Goal: Transaction & Acquisition: Purchase product/service

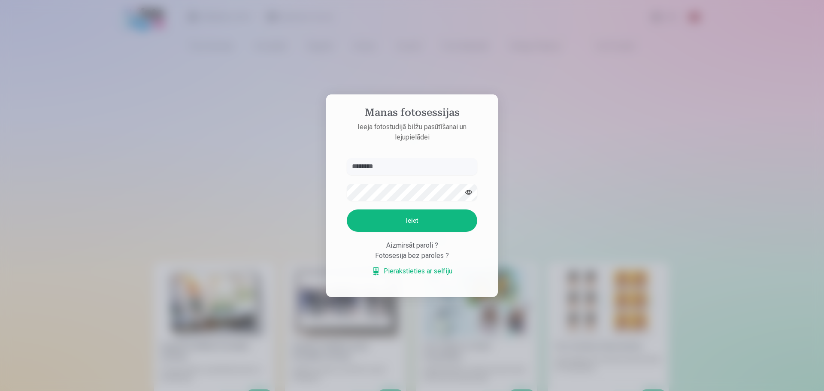
type input "**********"
click at [427, 219] on button "Ieiet" at bounding box center [412, 220] width 130 height 22
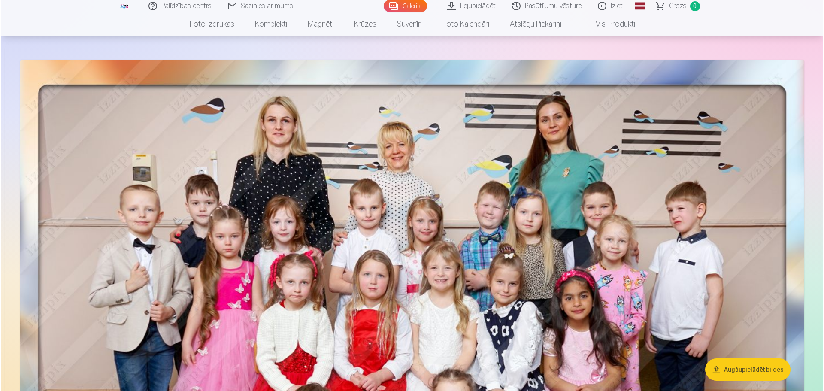
scroll to position [129, 0]
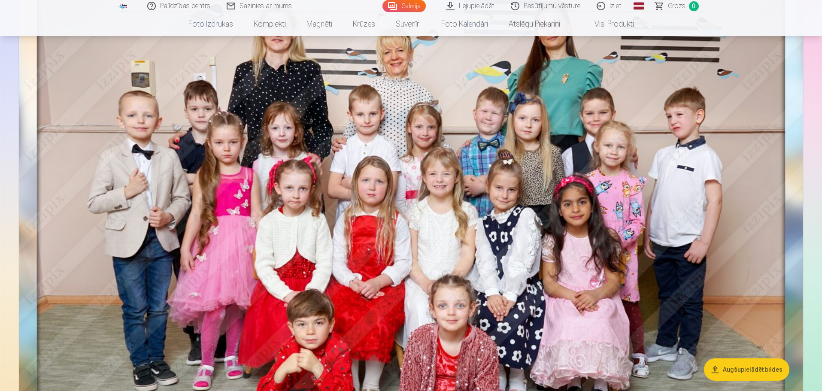
click at [743, 375] on button "Augšupielādēt bildes" at bounding box center [746, 369] width 85 height 22
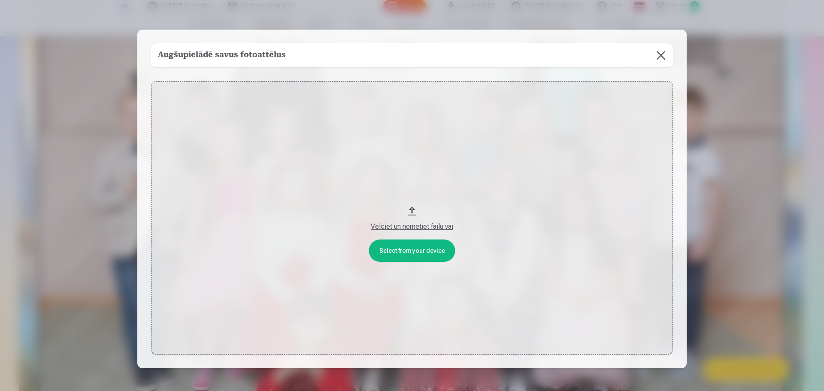
click at [662, 58] on button at bounding box center [661, 55] width 24 height 24
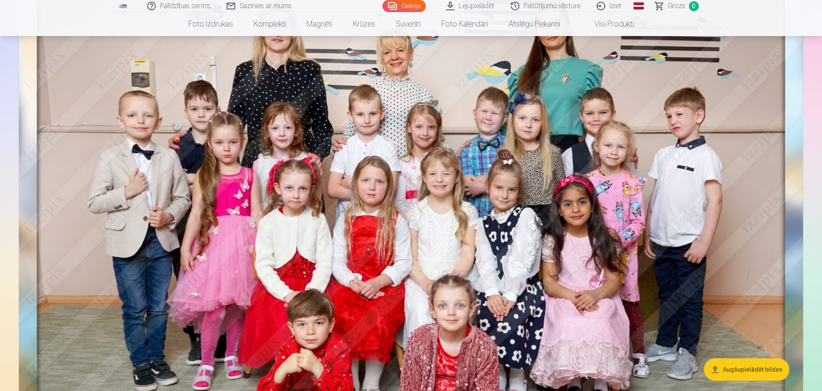
click at [445, 202] on img at bounding box center [411, 236] width 784 height 540
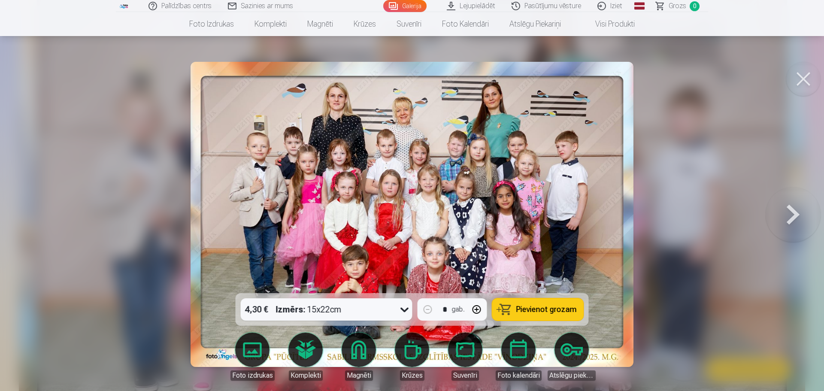
click at [686, 246] on div at bounding box center [412, 195] width 824 height 391
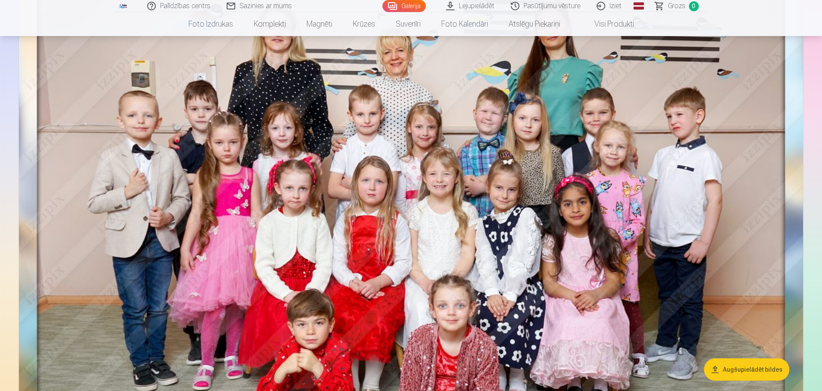
click at [686, 246] on img at bounding box center [411, 236] width 784 height 540
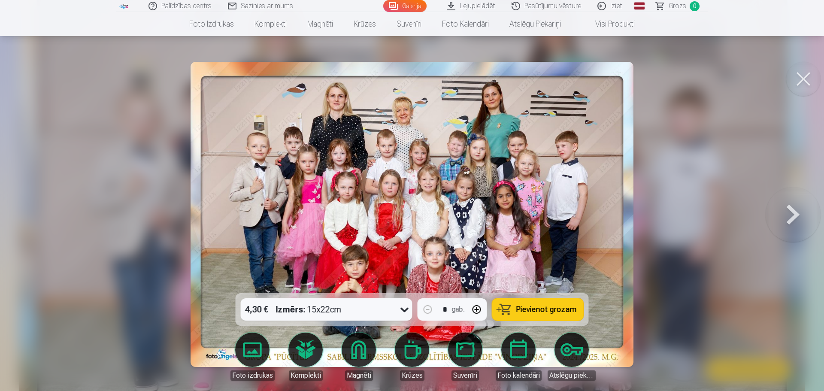
drag, startPoint x: 411, startPoint y: 313, endPoint x: 399, endPoint y: 313, distance: 12.0
click at [399, 313] on icon at bounding box center [405, 309] width 14 height 14
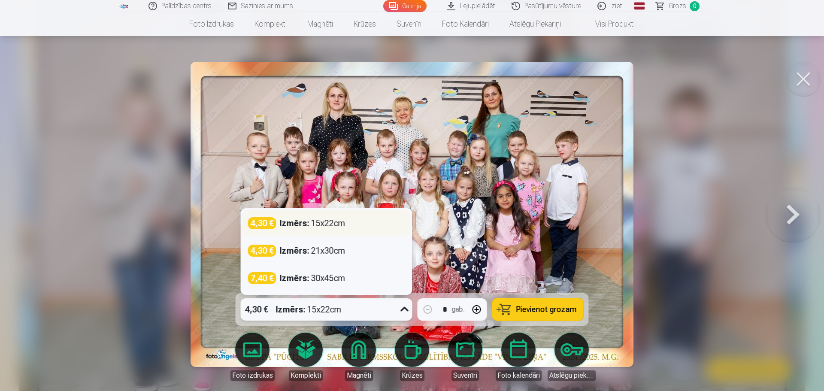
click at [349, 225] on div "4,30 € Izmērs : 15x22cm" at bounding box center [326, 223] width 157 height 12
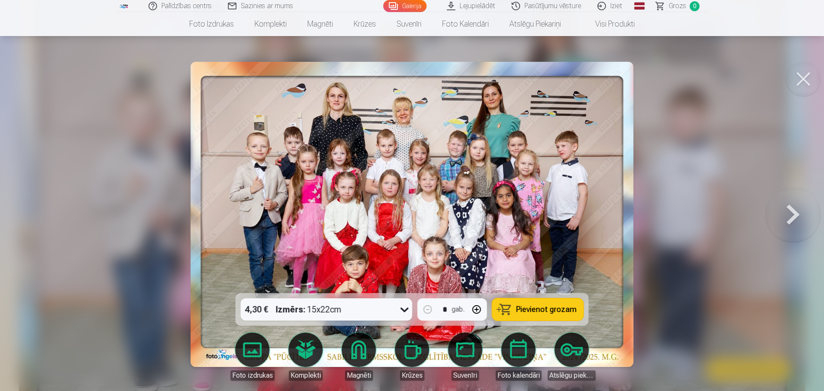
click at [541, 311] on span "Pievienot grozam" at bounding box center [546, 309] width 60 height 8
click at [477, 5] on link "Lejupielādēt" at bounding box center [471, 6] width 65 height 12
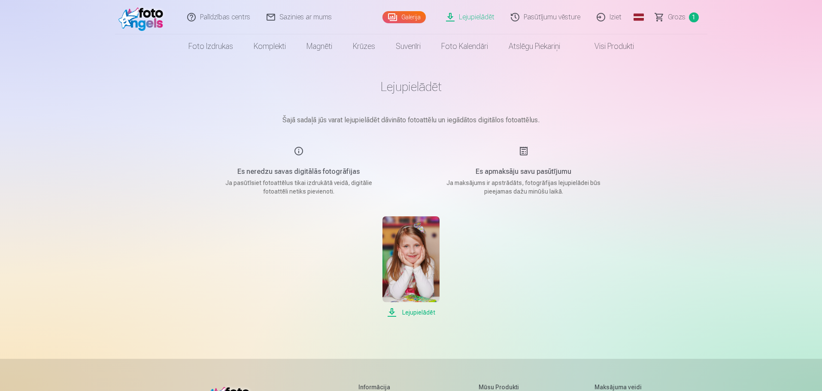
click at [417, 313] on span "Lejupielādēt" at bounding box center [410, 312] width 57 height 10
click at [414, 312] on span "Lejupielādēt" at bounding box center [410, 312] width 57 height 10
click at [570, 268] on div "Lejupielādēt" at bounding box center [410, 266] width 429 height 101
click at [608, 47] on link "Visi produkti" at bounding box center [607, 46] width 74 height 24
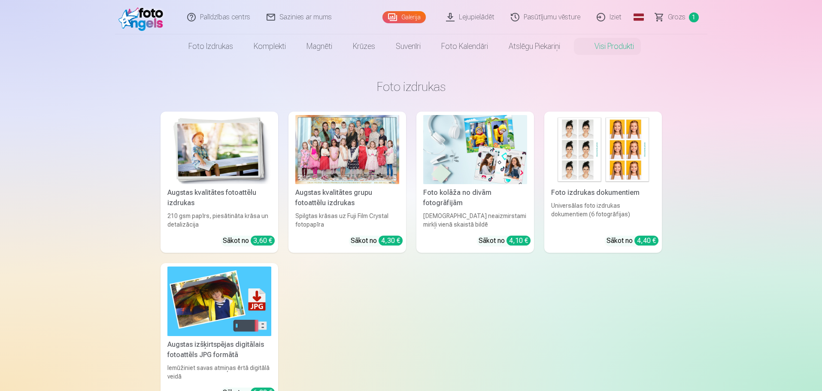
click at [405, 15] on link "Galerija" at bounding box center [403, 17] width 43 height 12
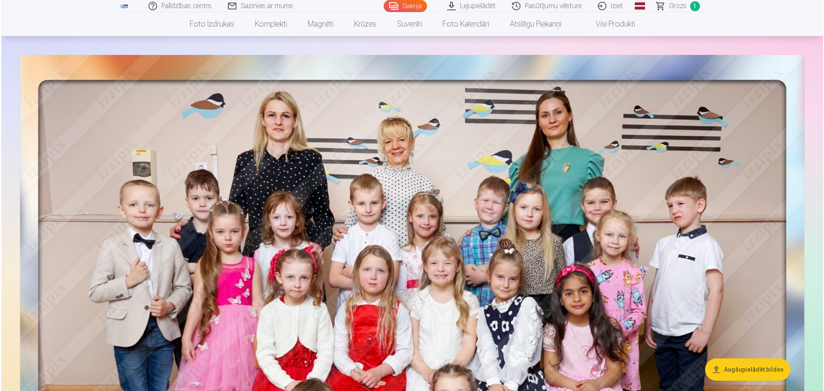
scroll to position [172, 0]
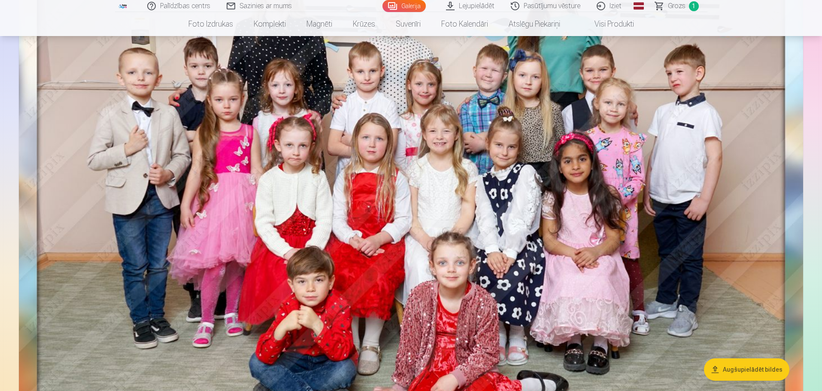
click at [681, 226] on img at bounding box center [411, 193] width 784 height 540
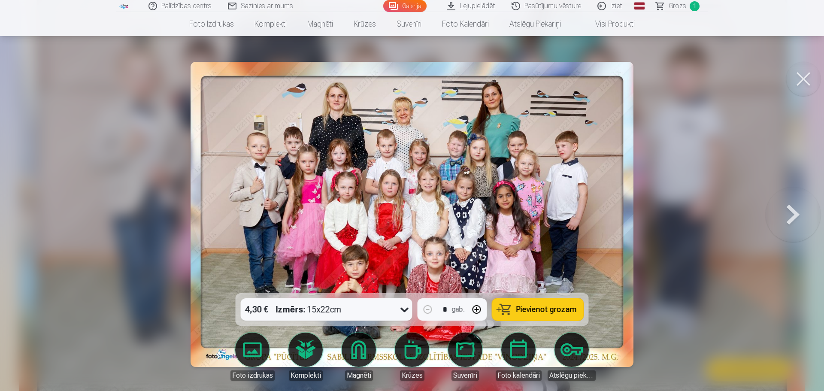
click at [792, 211] on button at bounding box center [792, 214] width 55 height 140
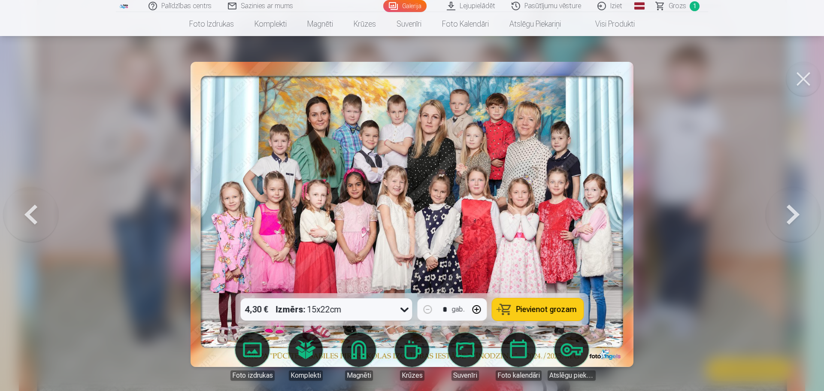
click at [793, 219] on button at bounding box center [792, 214] width 55 height 140
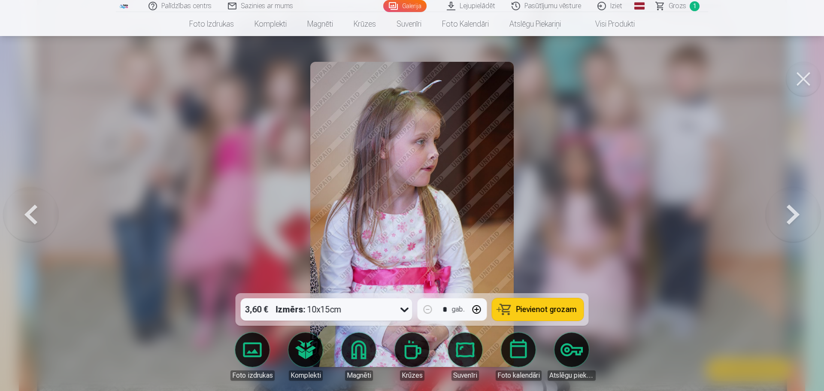
click at [704, 316] on div at bounding box center [412, 195] width 824 height 391
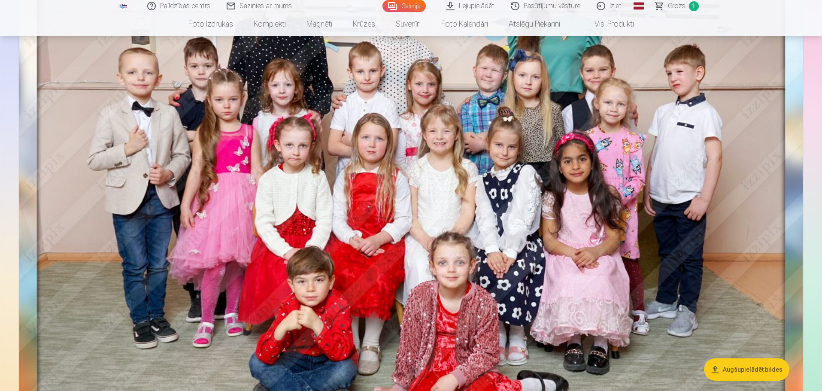
click at [745, 214] on img at bounding box center [411, 193] width 784 height 540
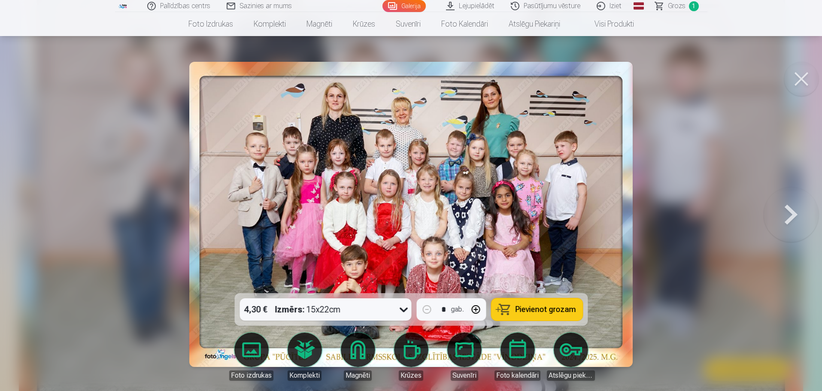
click at [745, 214] on div at bounding box center [411, 195] width 822 height 391
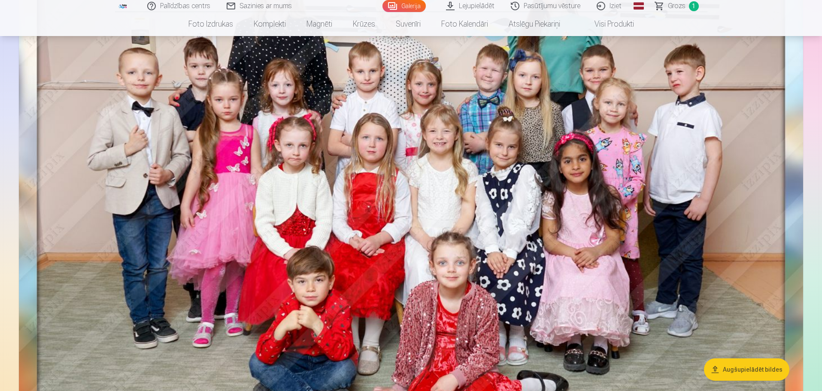
click at [745, 214] on img at bounding box center [411, 193] width 784 height 540
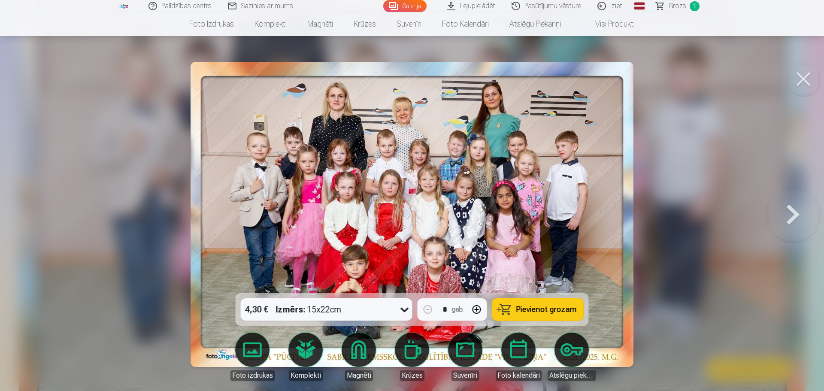
click at [793, 213] on button at bounding box center [792, 214] width 55 height 140
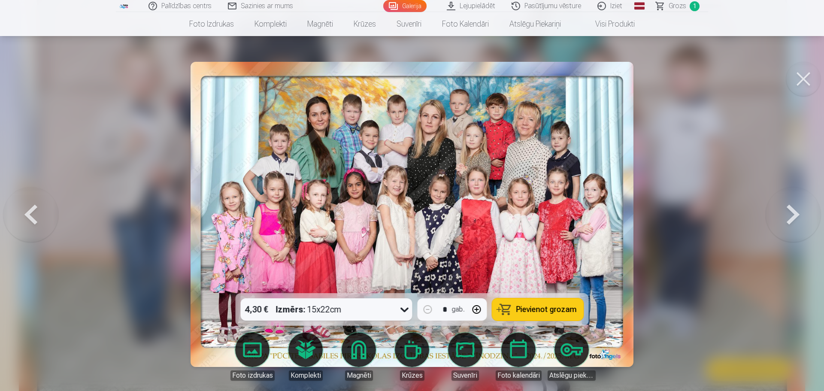
click at [25, 213] on button at bounding box center [30, 214] width 55 height 140
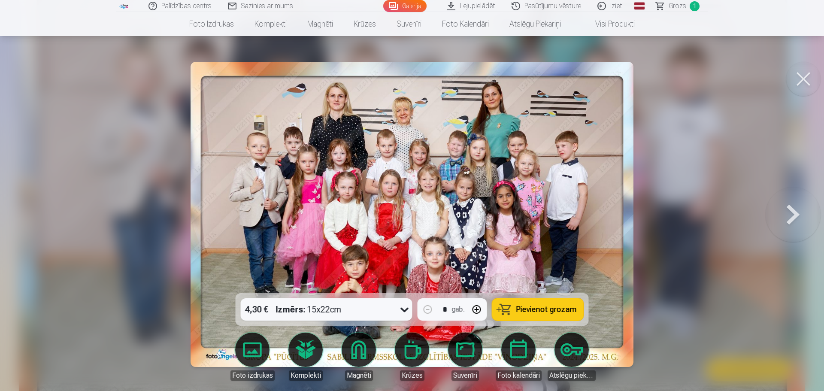
click at [791, 209] on button at bounding box center [792, 214] width 55 height 140
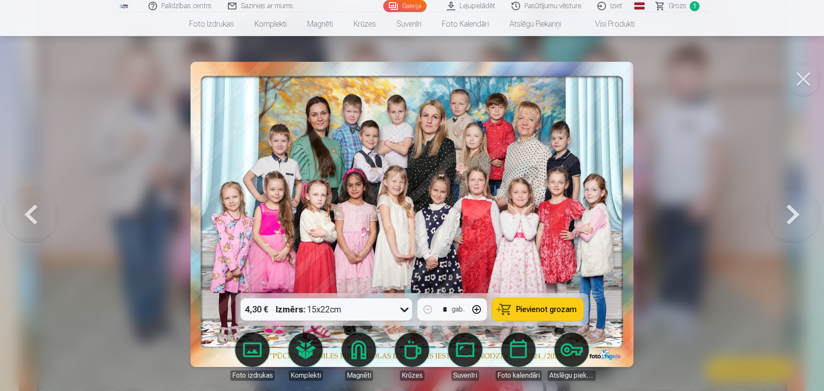
click at [788, 209] on button at bounding box center [792, 214] width 55 height 140
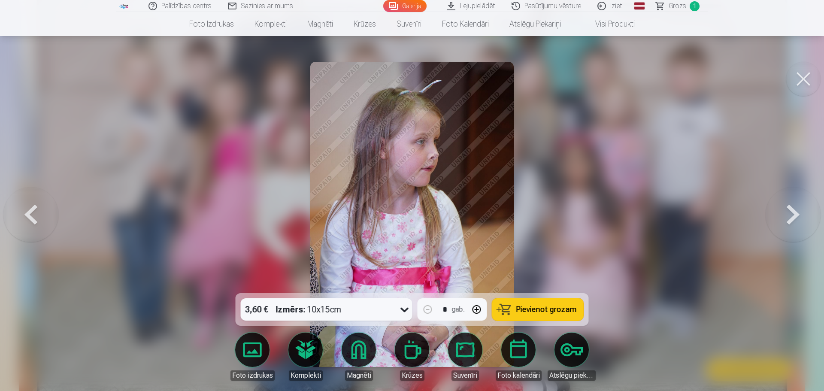
click at [23, 214] on button at bounding box center [30, 214] width 55 height 140
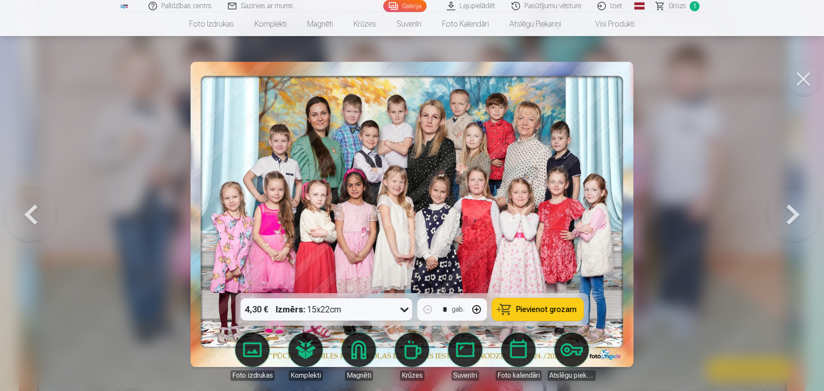
click at [32, 221] on button at bounding box center [30, 214] width 55 height 140
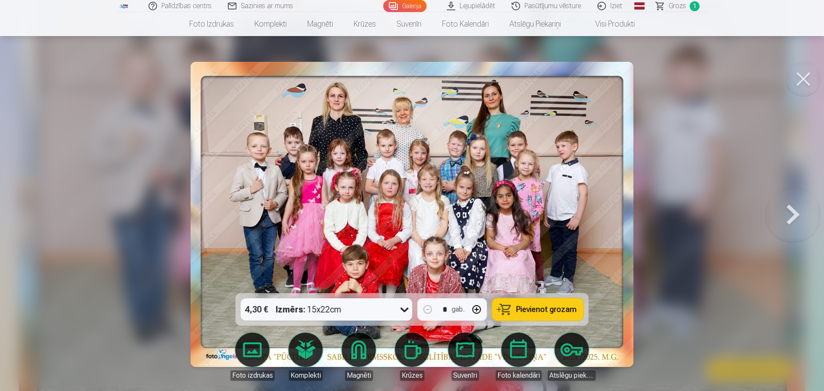
click at [788, 213] on button at bounding box center [792, 214] width 55 height 140
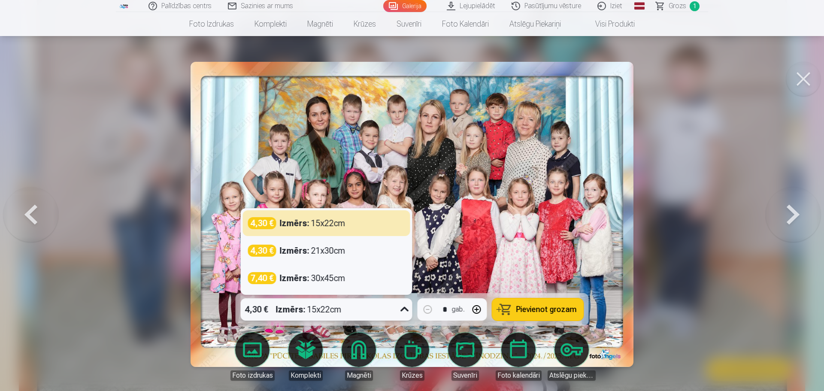
click at [399, 314] on icon at bounding box center [405, 309] width 14 height 14
click at [530, 307] on span "Pievienot grozam" at bounding box center [546, 309] width 60 height 8
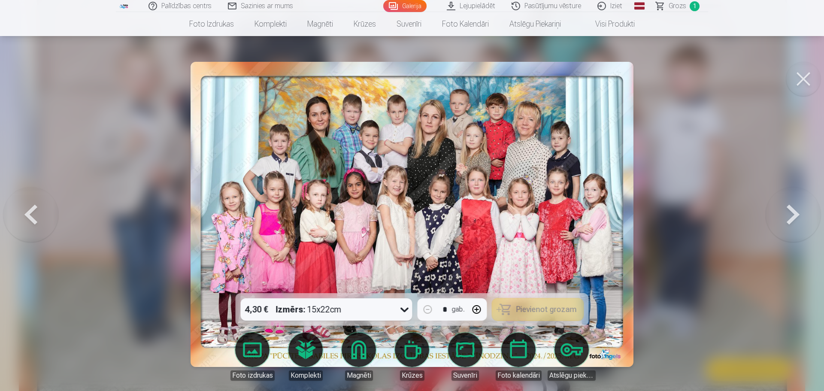
click at [791, 214] on button at bounding box center [792, 214] width 55 height 140
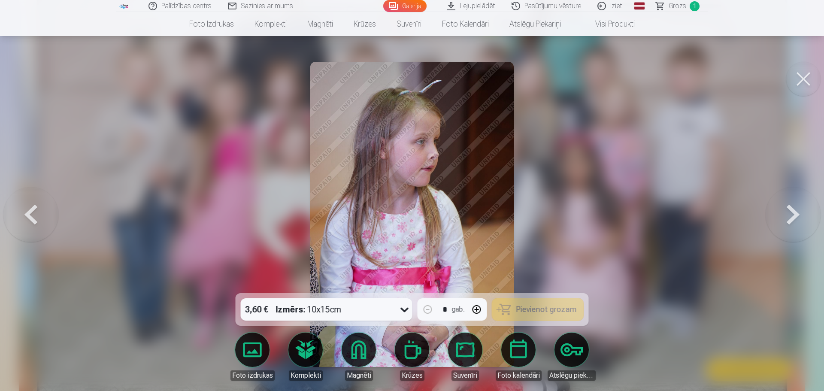
click at [793, 217] on button at bounding box center [792, 214] width 55 height 140
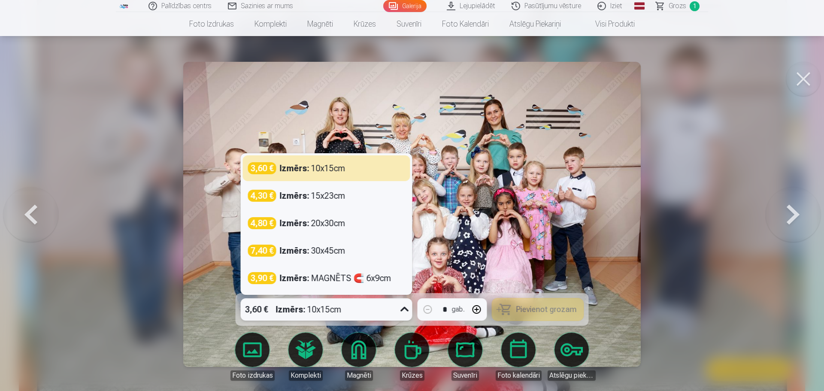
click at [390, 315] on div "3,60 € Izmērs : 10x15cm" at bounding box center [318, 309] width 155 height 22
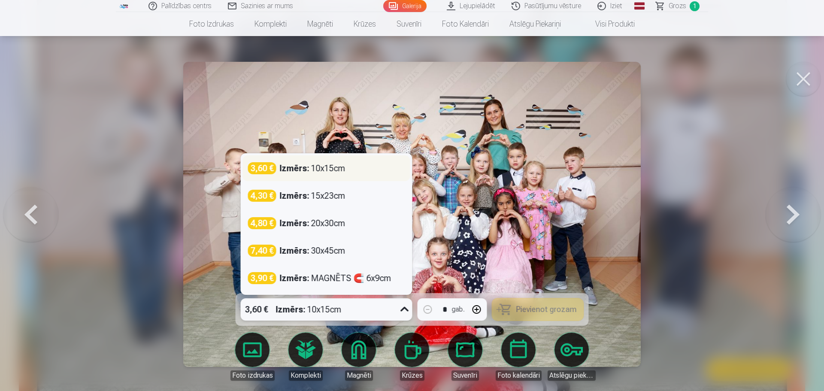
click at [329, 168] on div "Izmērs : 10x15cm" at bounding box center [313, 168] width 66 height 12
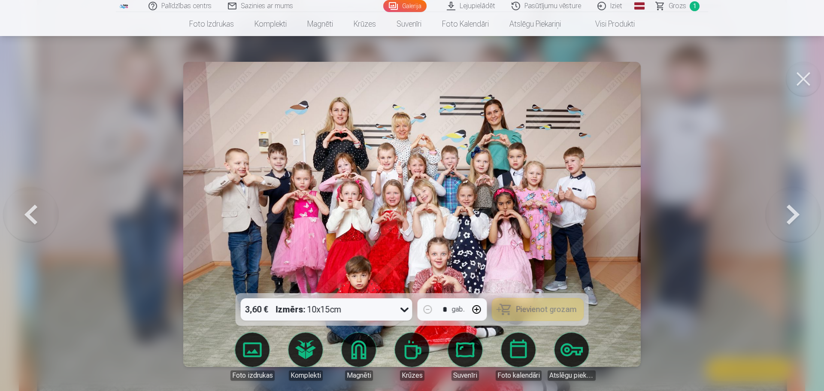
click at [519, 320] on div "3,60 € Izmērs : 10x15cm * gab. Pievienot grozam" at bounding box center [412, 309] width 353 height 33
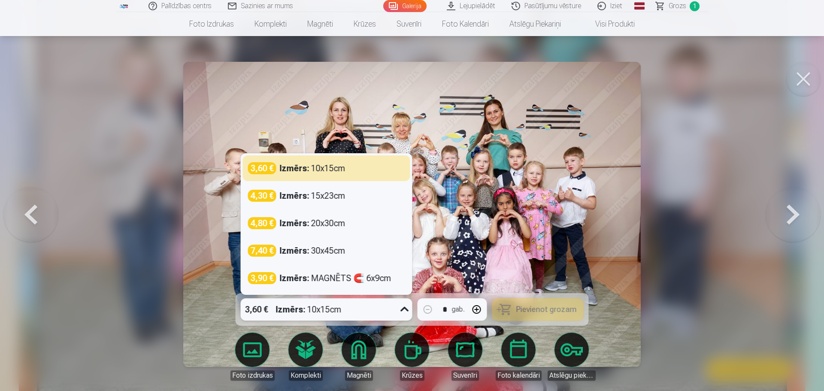
drag, startPoint x: 389, startPoint y: 313, endPoint x: 393, endPoint y: 311, distance: 5.0
click at [391, 312] on div "3,60 € Izmērs : 10x15cm" at bounding box center [318, 309] width 155 height 22
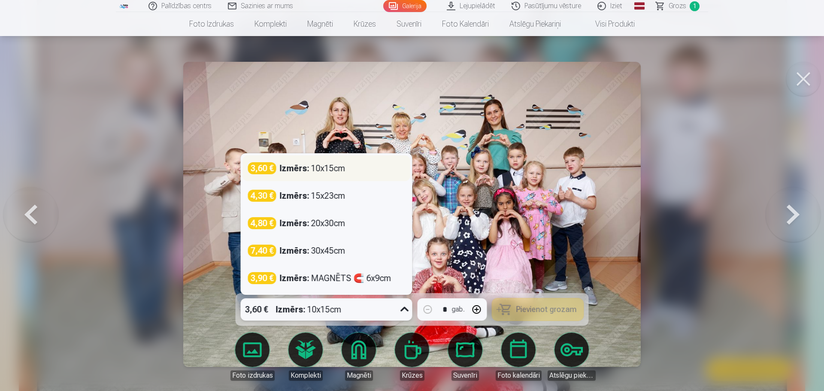
click at [332, 165] on div "Izmērs : 10x15cm" at bounding box center [313, 168] width 66 height 12
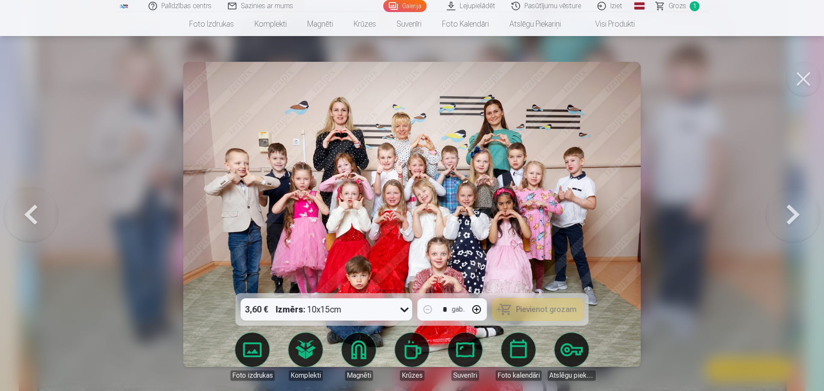
click at [677, 8] on span "Grozs" at bounding box center [677, 6] width 18 height 10
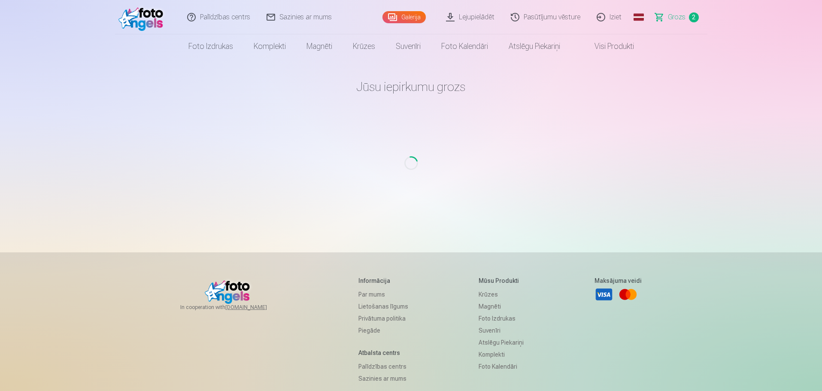
click at [676, 15] on span "Grozs" at bounding box center [676, 17] width 18 height 10
click at [411, 21] on link "Galerija" at bounding box center [403, 17] width 43 height 12
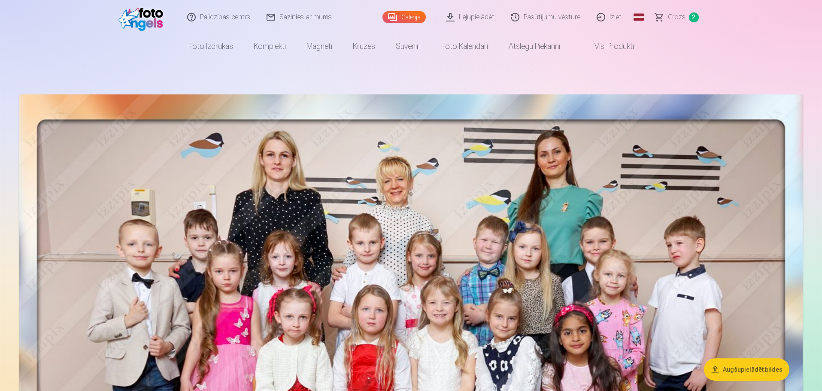
click at [769, 285] on img at bounding box center [411, 364] width 784 height 540
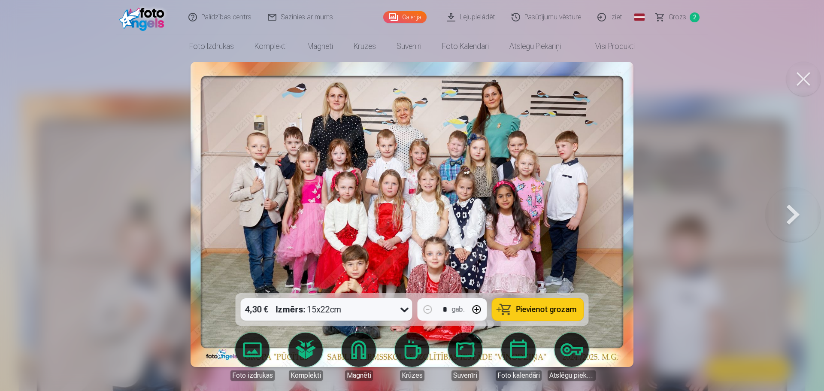
click at [797, 212] on button at bounding box center [792, 214] width 55 height 140
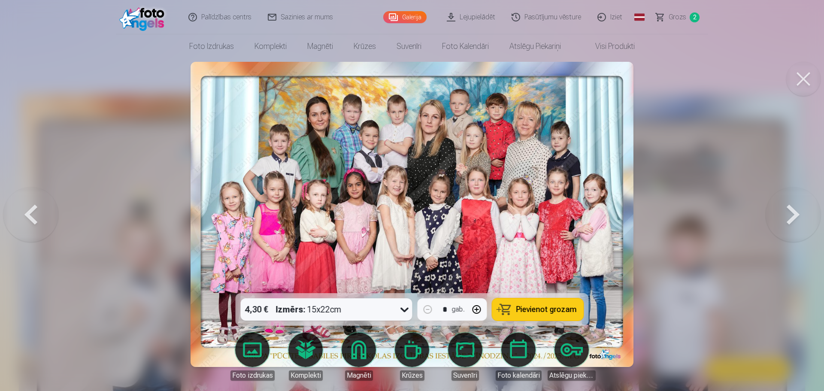
click at [795, 212] on button at bounding box center [792, 214] width 55 height 140
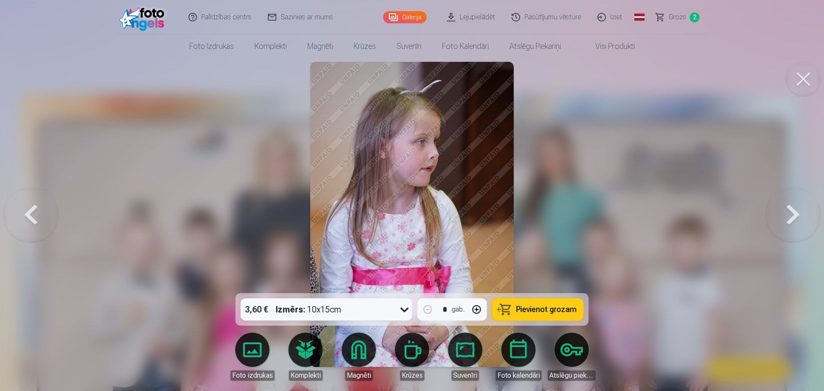
click at [795, 212] on button at bounding box center [792, 214] width 55 height 140
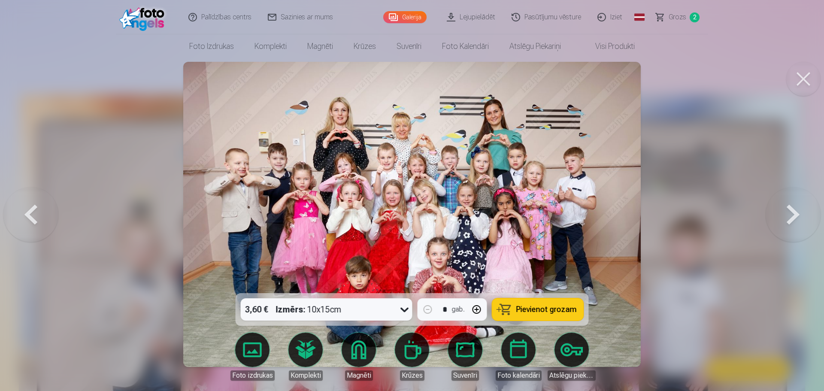
click at [523, 313] on span "Pievienot grozam" at bounding box center [546, 309] width 60 height 8
click at [791, 213] on button at bounding box center [792, 214] width 55 height 140
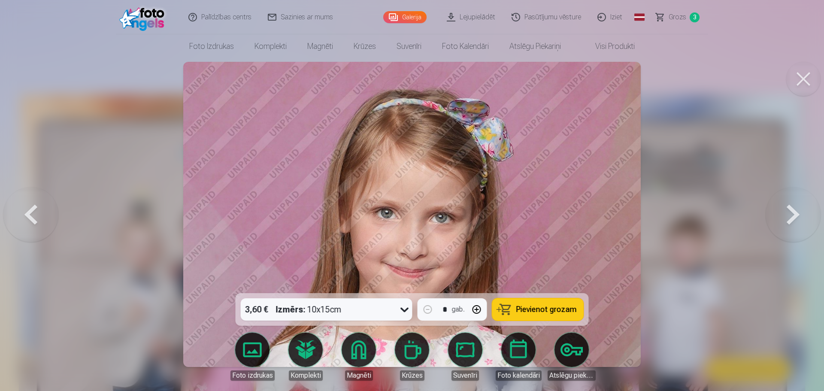
click at [393, 308] on div "3,60 € Izmērs : 10x15cm" at bounding box center [318, 309] width 155 height 22
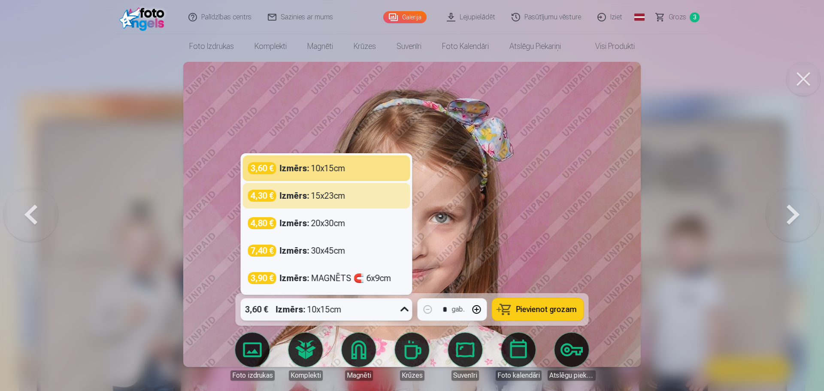
click at [766, 221] on button at bounding box center [792, 214] width 55 height 140
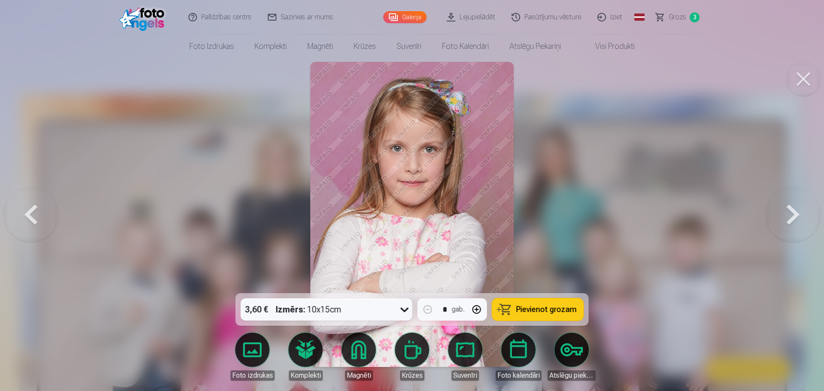
click at [776, 217] on button at bounding box center [792, 214] width 55 height 140
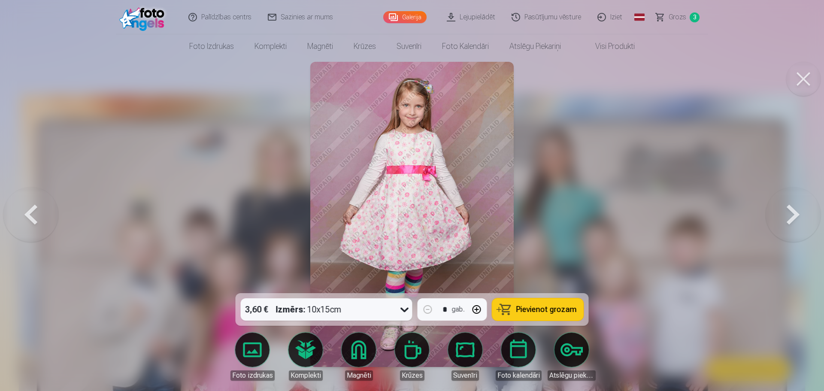
click at [776, 217] on button at bounding box center [792, 214] width 55 height 140
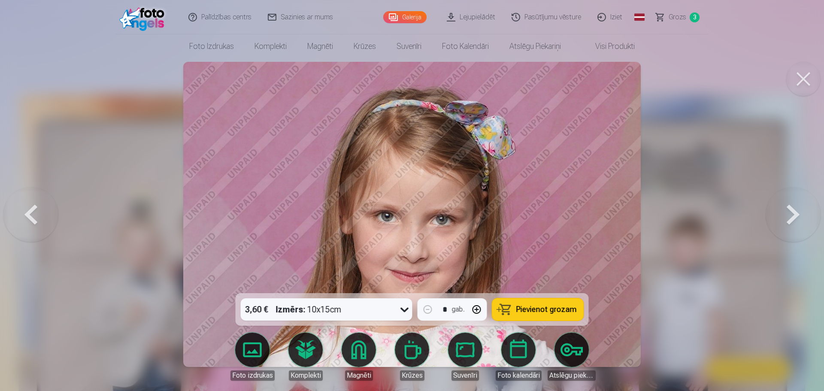
click at [776, 217] on button at bounding box center [792, 214] width 55 height 140
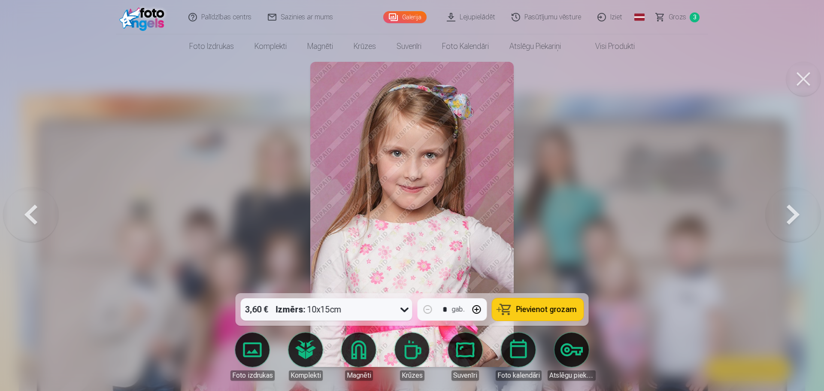
click at [776, 217] on button at bounding box center [792, 214] width 55 height 140
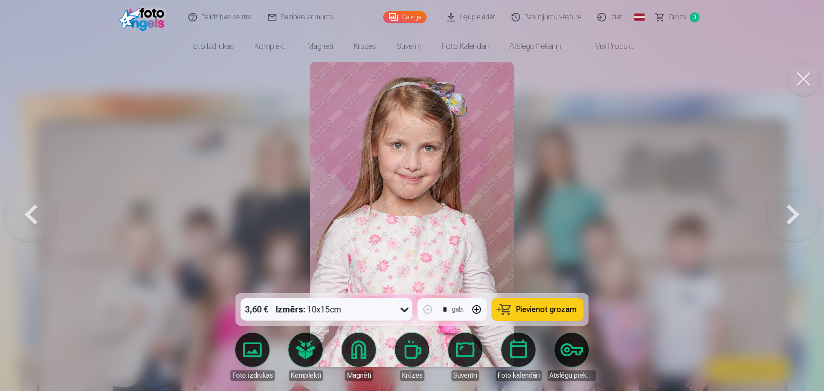
click at [776, 217] on button at bounding box center [792, 214] width 55 height 140
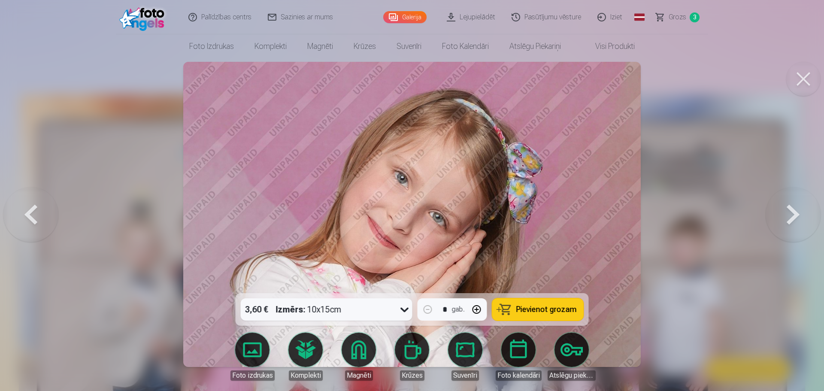
click at [776, 217] on button at bounding box center [792, 214] width 55 height 140
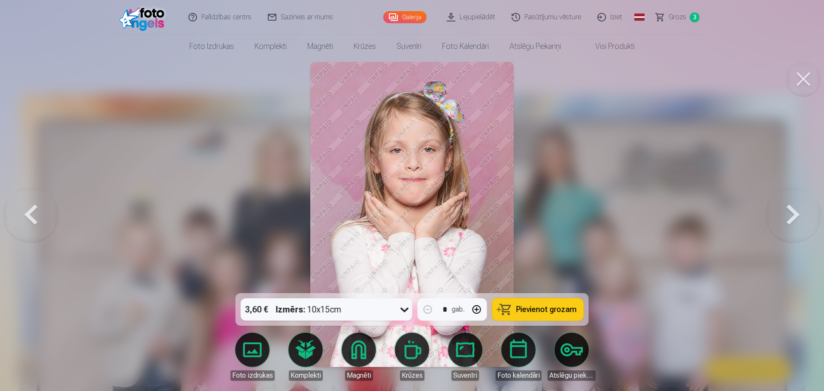
click at [776, 217] on button at bounding box center [792, 214] width 55 height 140
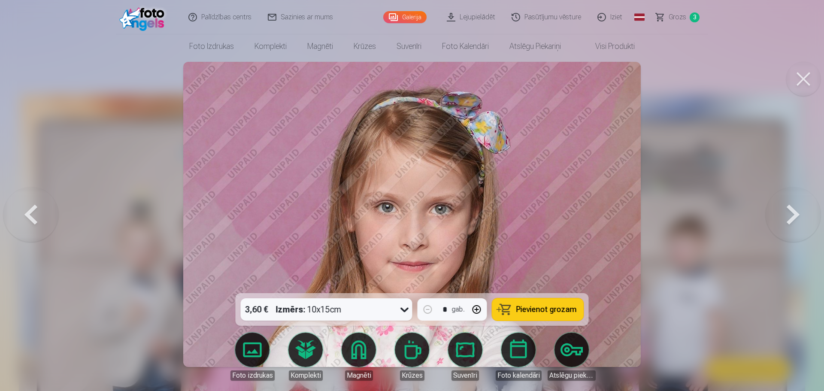
click at [776, 217] on button at bounding box center [792, 214] width 55 height 140
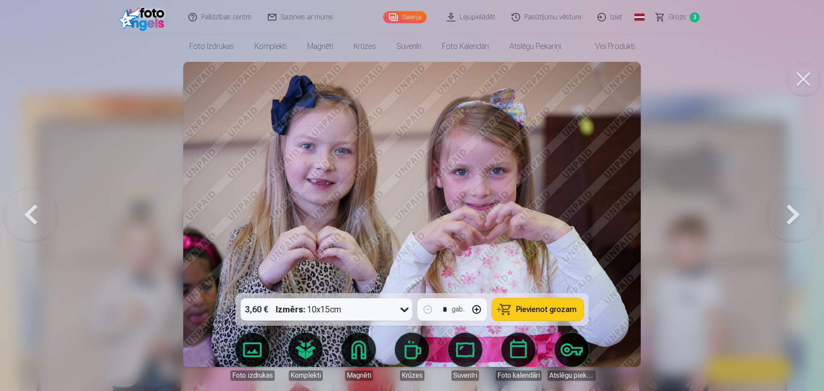
click at [776, 217] on button at bounding box center [792, 214] width 55 height 140
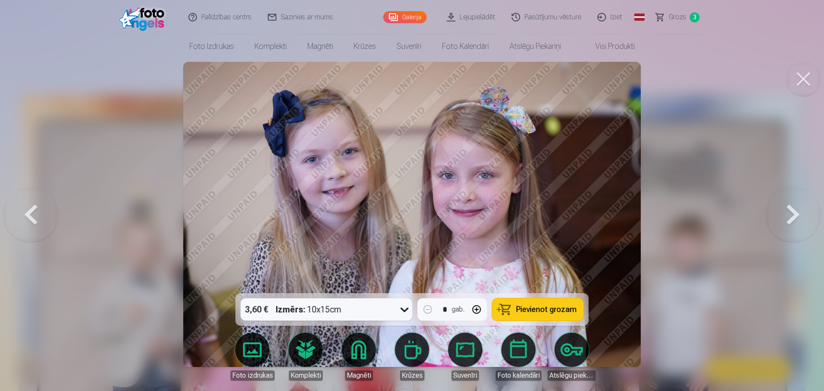
click at [776, 217] on button at bounding box center [792, 214] width 55 height 140
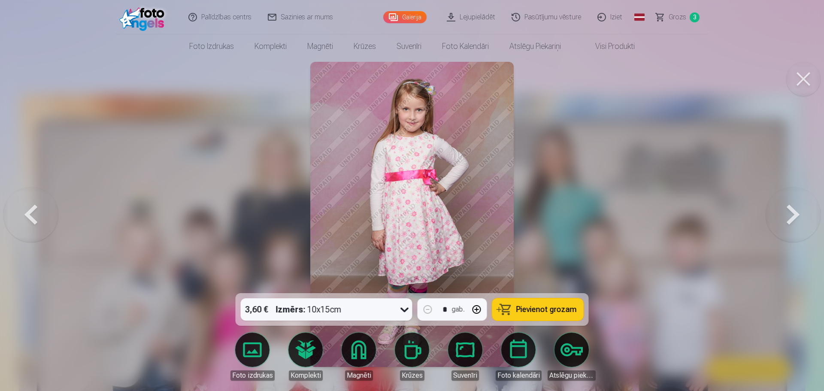
click at [782, 226] on button at bounding box center [792, 214] width 55 height 140
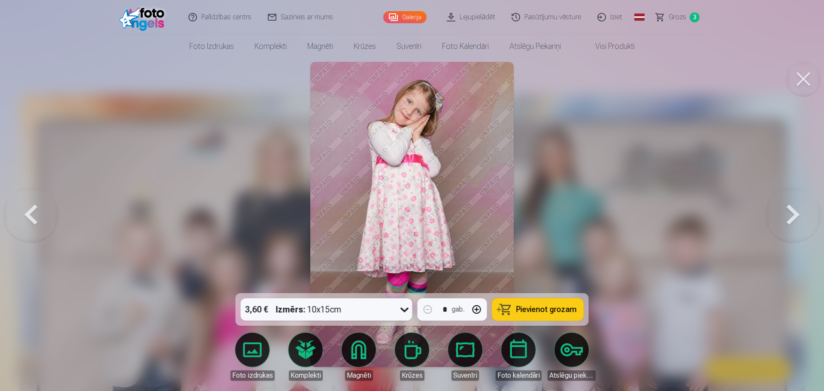
click at [782, 226] on button at bounding box center [792, 214] width 55 height 140
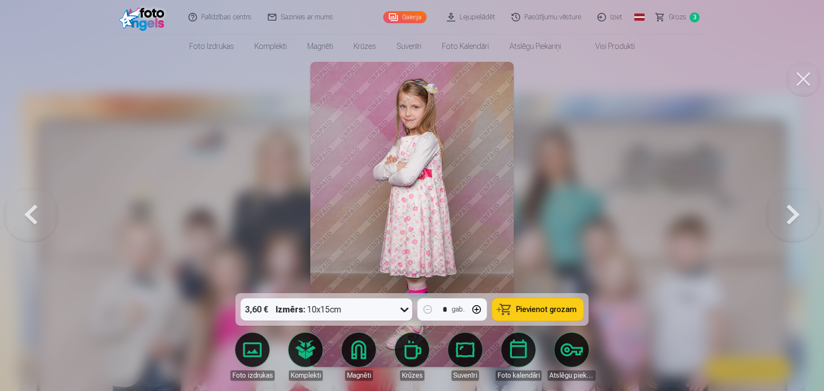
click at [782, 225] on button at bounding box center [792, 214] width 55 height 140
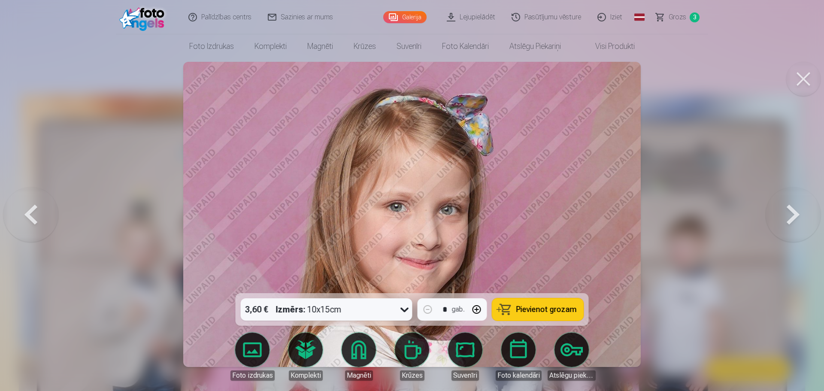
click at [782, 225] on button at bounding box center [792, 214] width 55 height 140
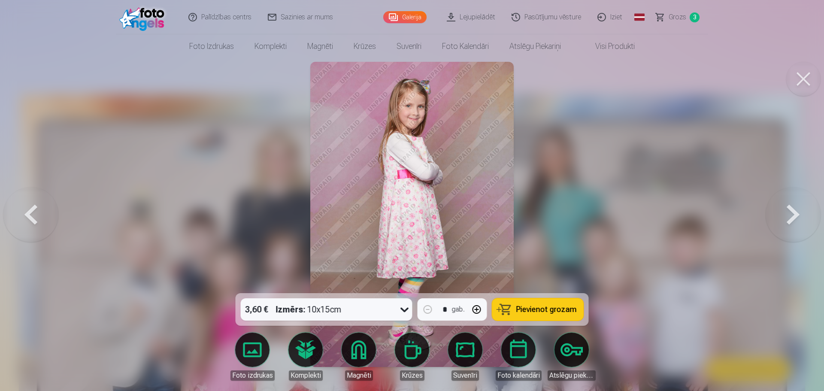
click at [782, 225] on button at bounding box center [792, 214] width 55 height 140
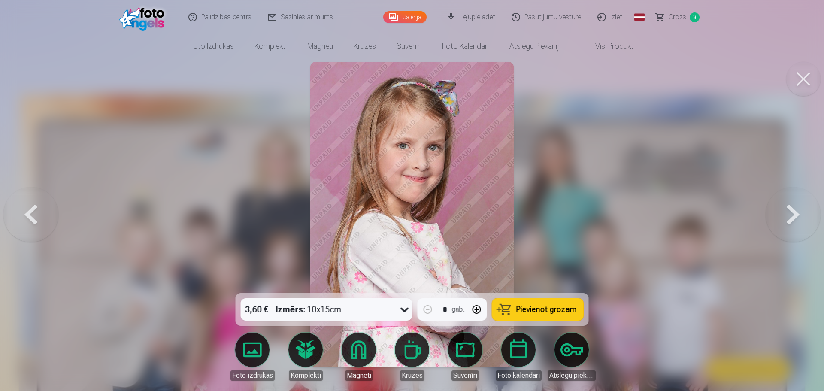
click at [782, 225] on button at bounding box center [792, 214] width 55 height 140
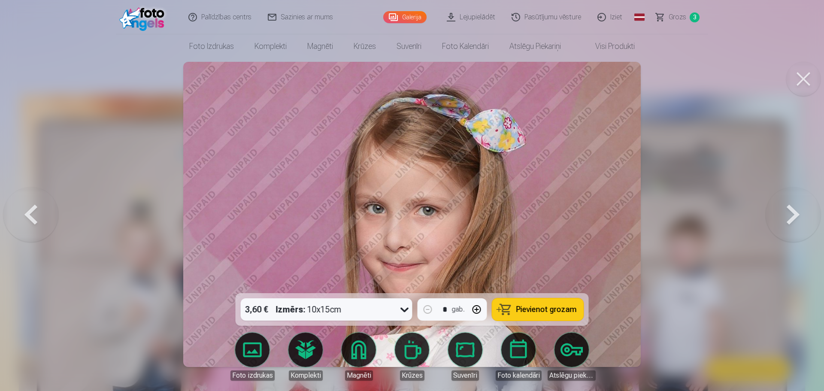
click at [782, 225] on button at bounding box center [792, 214] width 55 height 140
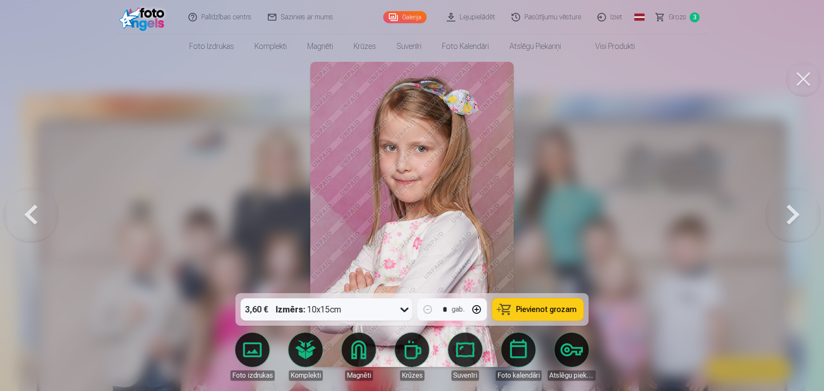
click at [783, 224] on button at bounding box center [792, 214] width 55 height 140
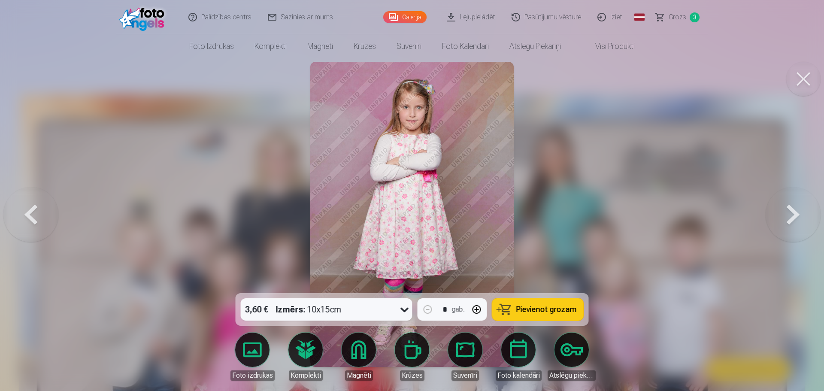
click at [783, 224] on button at bounding box center [792, 214] width 55 height 140
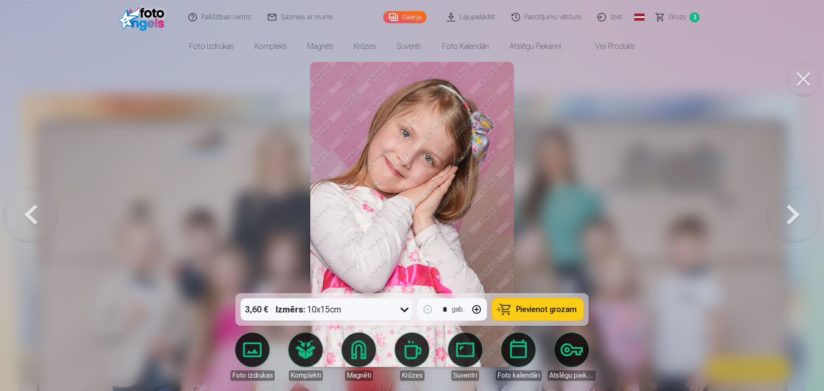
click at [783, 224] on button at bounding box center [792, 214] width 55 height 140
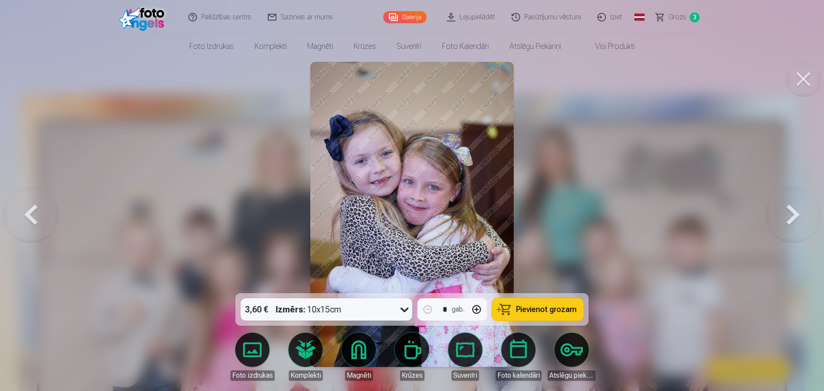
click at [541, 312] on span "Pievienot grozam" at bounding box center [546, 309] width 60 height 8
click at [794, 212] on button at bounding box center [792, 214] width 55 height 140
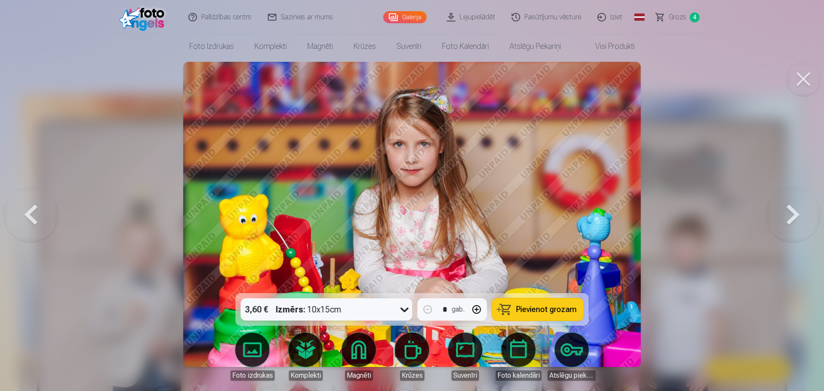
click at [794, 212] on button at bounding box center [792, 214] width 55 height 140
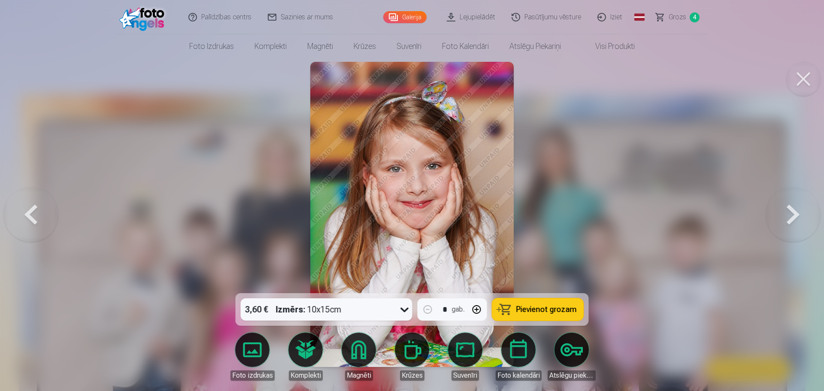
click at [797, 211] on button at bounding box center [792, 214] width 55 height 140
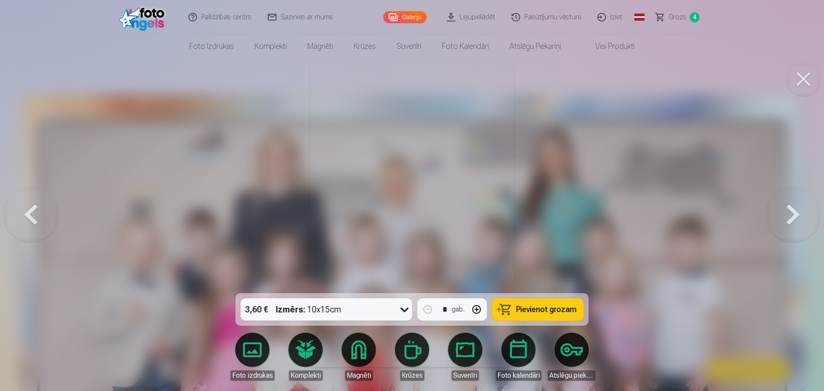
click at [797, 211] on button at bounding box center [792, 214] width 55 height 140
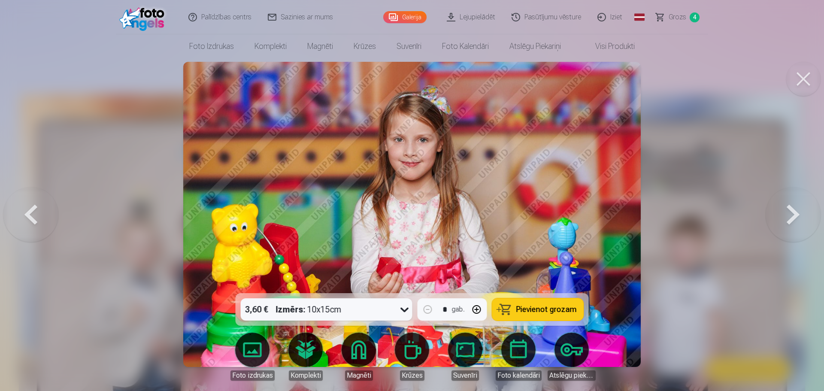
click at [797, 211] on button at bounding box center [792, 214] width 55 height 140
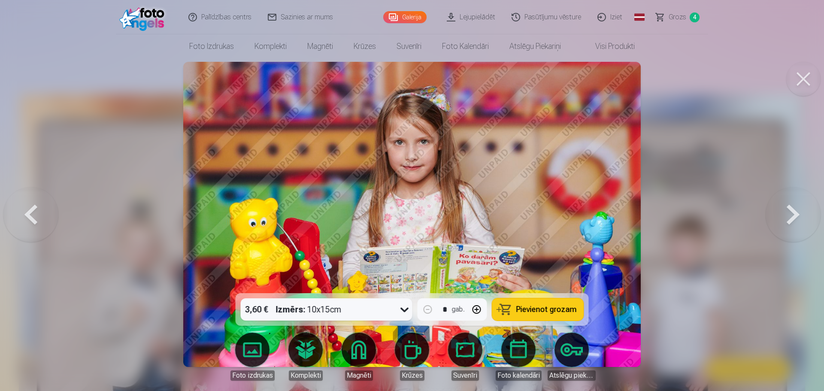
drag, startPoint x: 800, startPoint y: 211, endPoint x: 794, endPoint y: 211, distance: 6.4
click at [794, 210] on button at bounding box center [792, 214] width 55 height 140
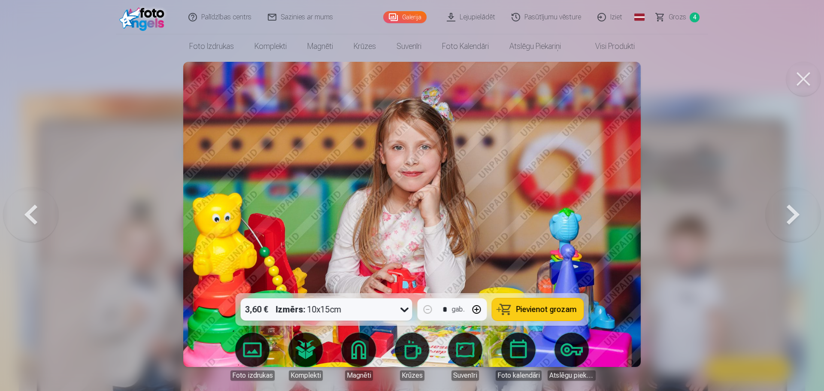
click at [793, 213] on button at bounding box center [792, 214] width 55 height 140
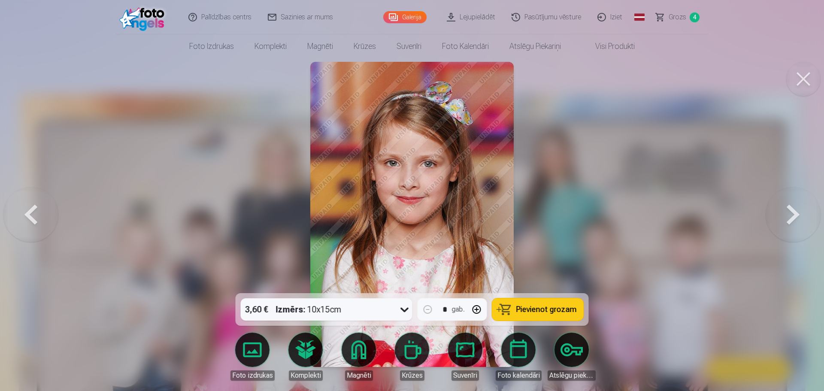
click at [793, 213] on button at bounding box center [792, 214] width 55 height 140
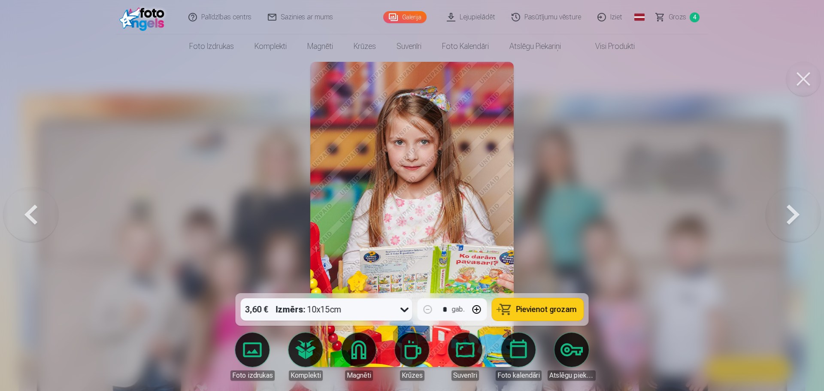
click at [792, 214] on button at bounding box center [792, 214] width 55 height 140
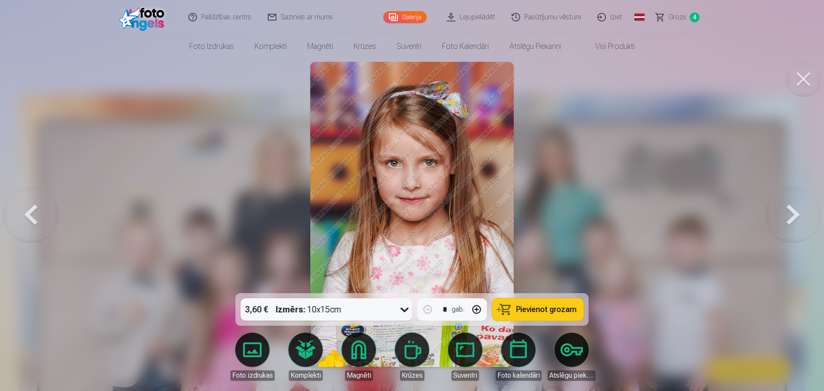
click at [791, 214] on button at bounding box center [792, 214] width 55 height 140
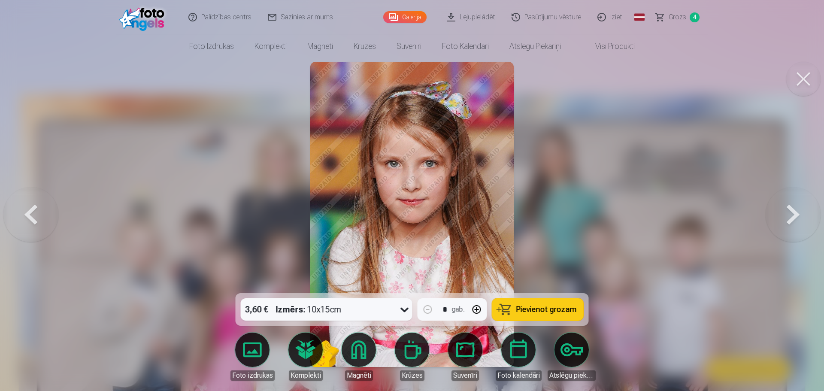
click at [791, 215] on button at bounding box center [792, 214] width 55 height 140
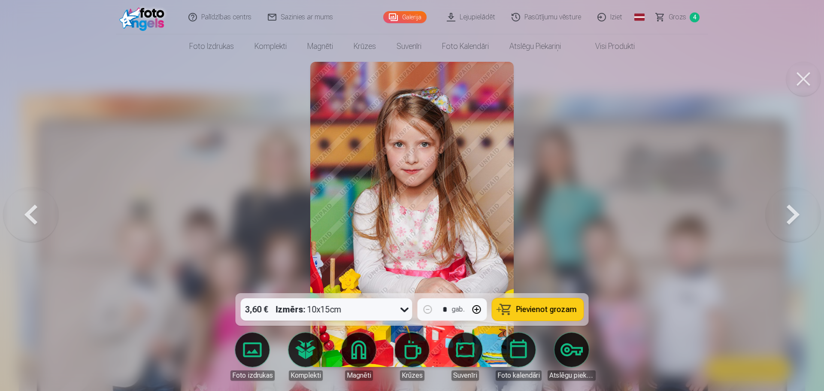
click at [791, 215] on button at bounding box center [792, 214] width 55 height 140
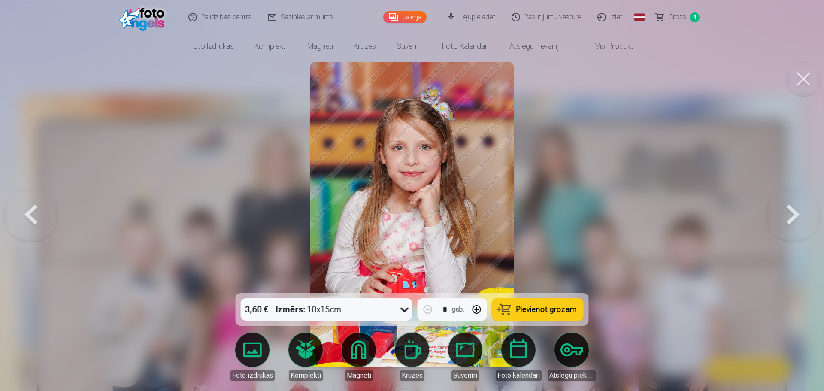
click at [790, 215] on button at bounding box center [792, 214] width 55 height 140
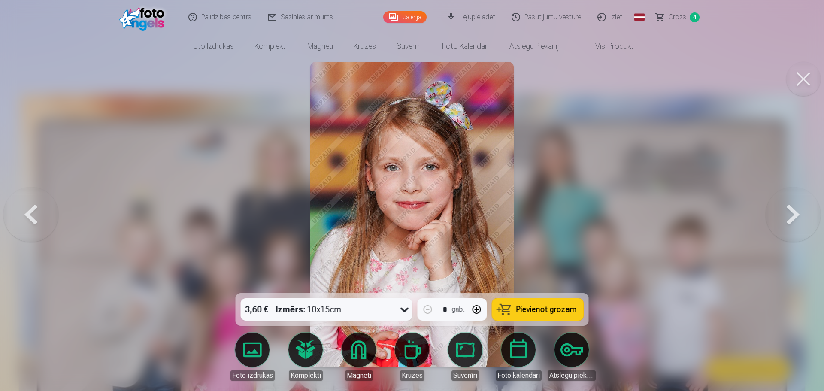
click at [789, 216] on button at bounding box center [792, 214] width 55 height 140
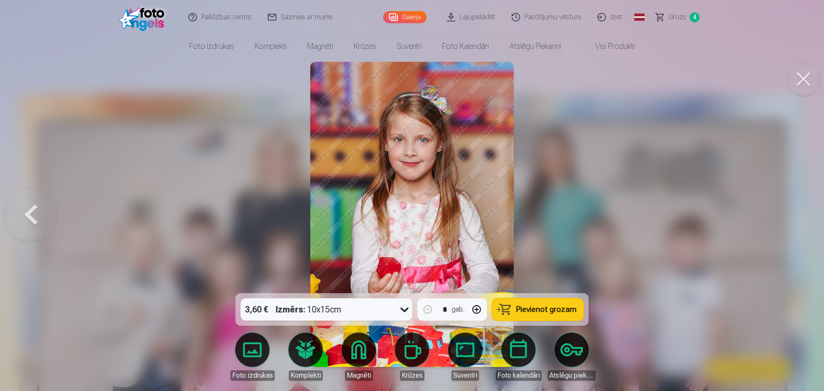
click at [789, 216] on div at bounding box center [412, 195] width 824 height 391
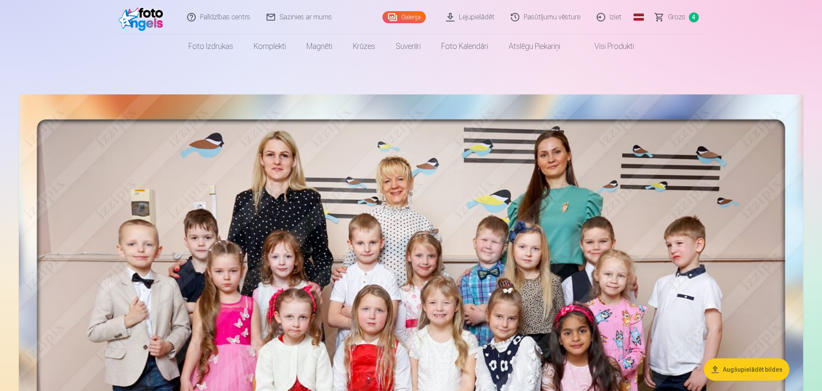
click at [684, 20] on span "Grozs" at bounding box center [676, 17] width 18 height 10
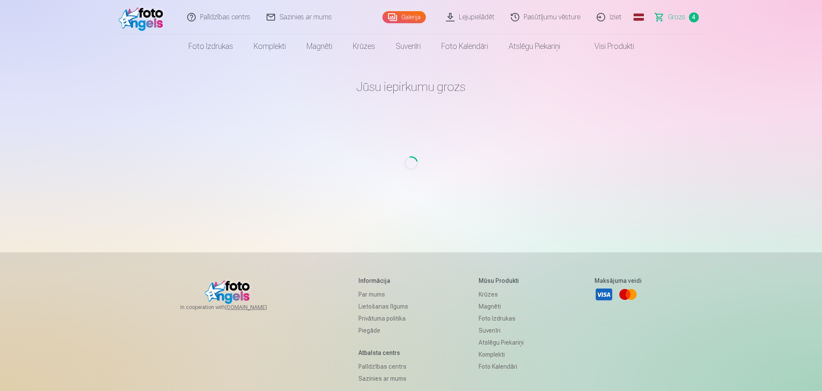
click at [675, 19] on span "Grozs" at bounding box center [676, 17] width 18 height 10
click at [674, 21] on span "Grozs" at bounding box center [676, 17] width 18 height 10
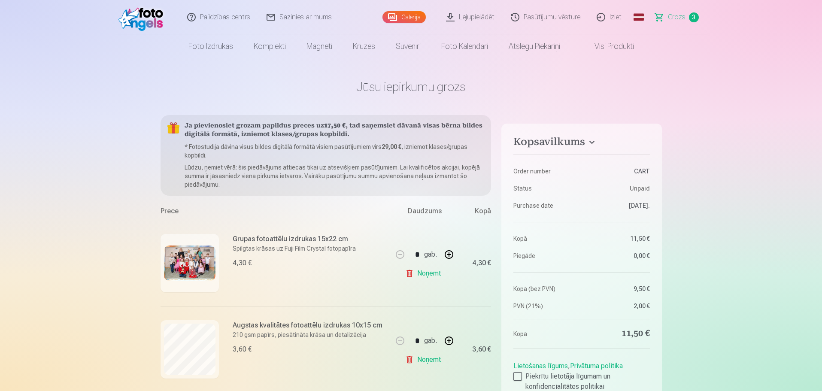
click at [430, 275] on link "Noņemt" at bounding box center [424, 273] width 39 height 17
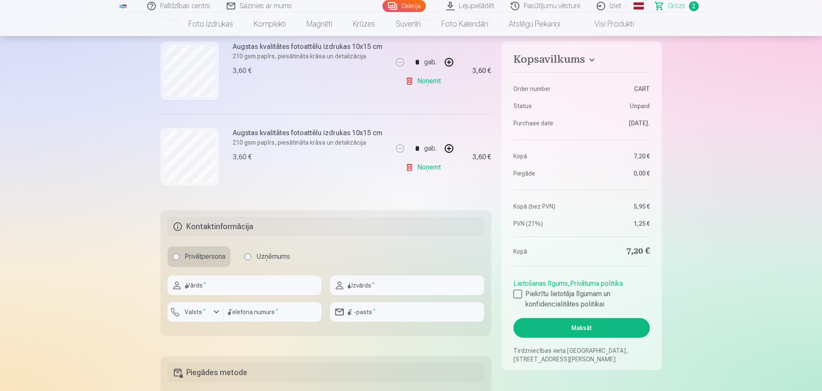
scroll to position [214, 0]
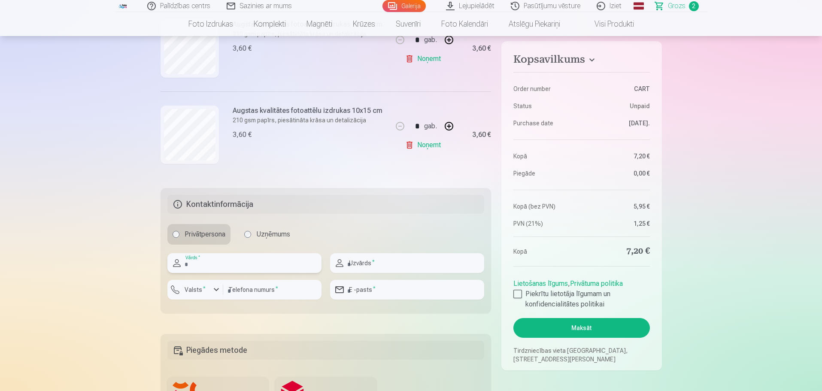
click at [220, 259] on input "text" at bounding box center [244, 263] width 154 height 20
type input "******"
click at [404, 260] on input "text" at bounding box center [407, 263] width 154 height 20
type input "*******"
click at [251, 292] on input "number" at bounding box center [272, 290] width 98 height 20
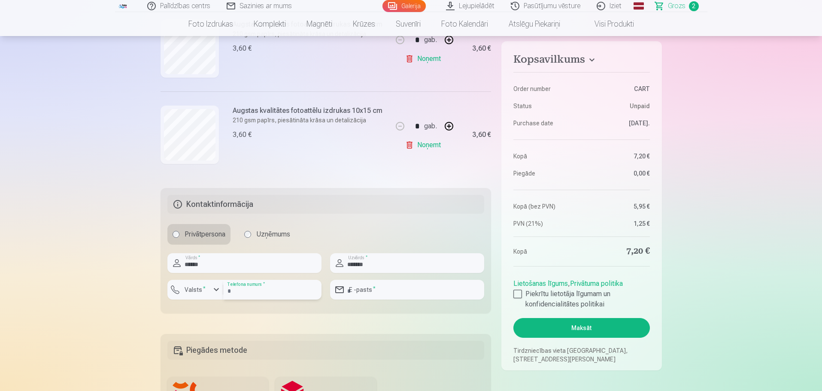
type input "********"
click at [377, 293] on input "email" at bounding box center [407, 290] width 154 height 20
type input "**********"
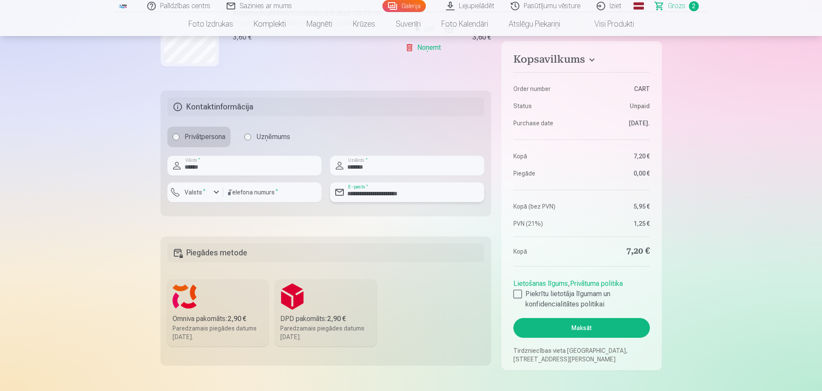
scroll to position [343, 0]
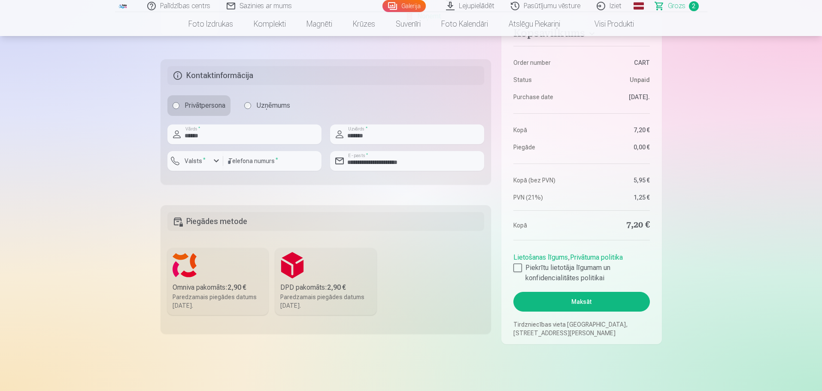
click at [253, 284] on div "Omniva pakomāts : 2,90 €" at bounding box center [217, 287] width 91 height 10
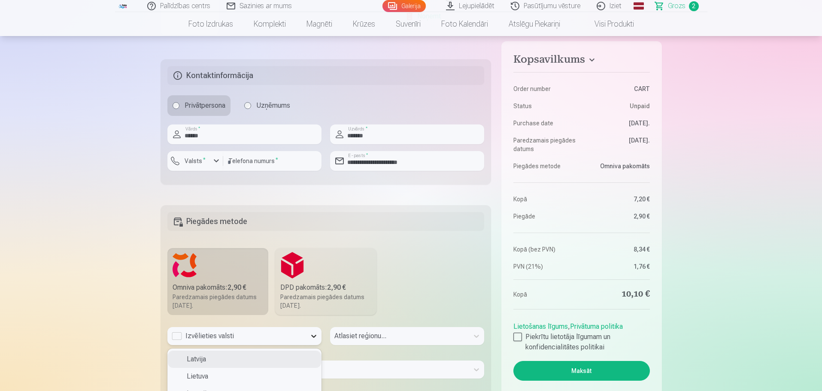
scroll to position [360, 0]
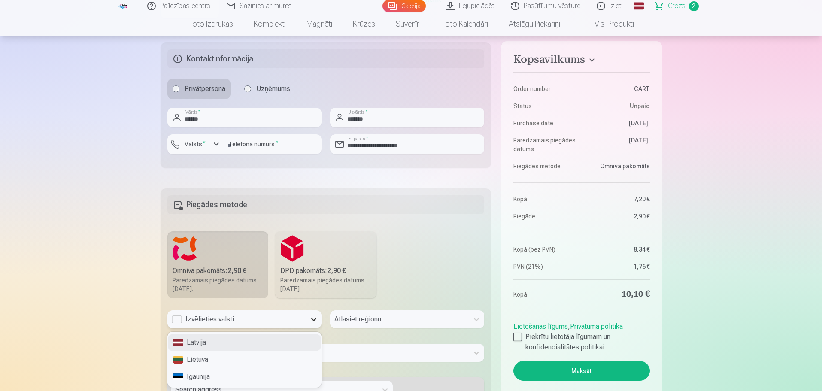
click at [308, 328] on div "3 results available. Use Up and Down to choose options, press Enter to select t…" at bounding box center [244, 319] width 154 height 18
click at [206, 343] on div "Latvija" at bounding box center [244, 342] width 153 height 17
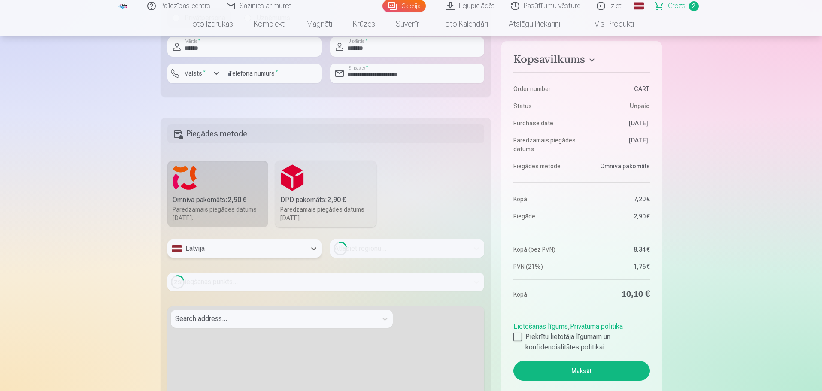
scroll to position [446, 0]
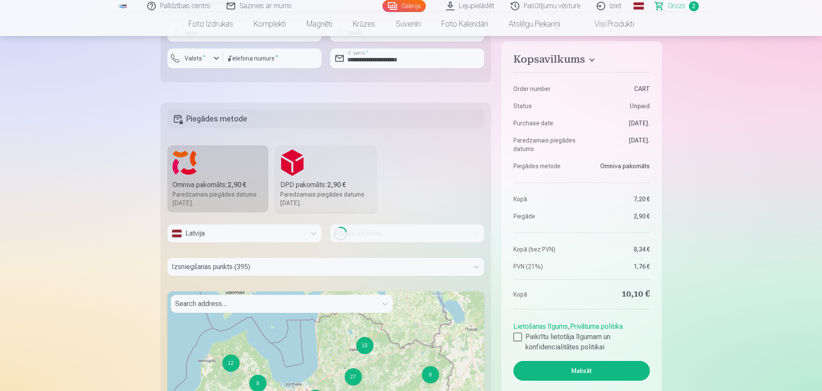
click at [377, 239] on div "Loading..." at bounding box center [407, 233] width 154 height 18
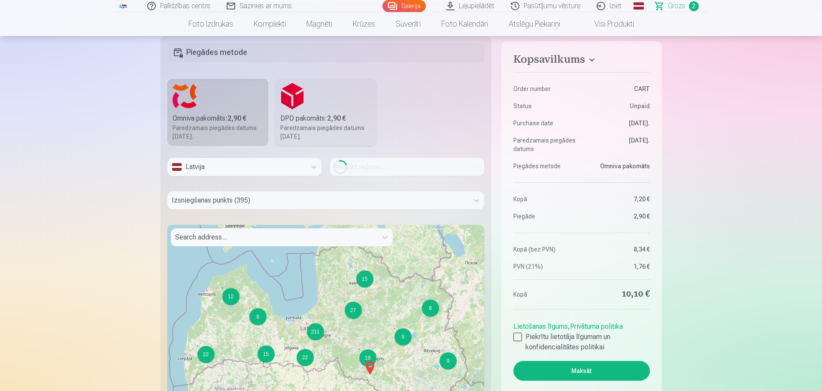
scroll to position [532, 0]
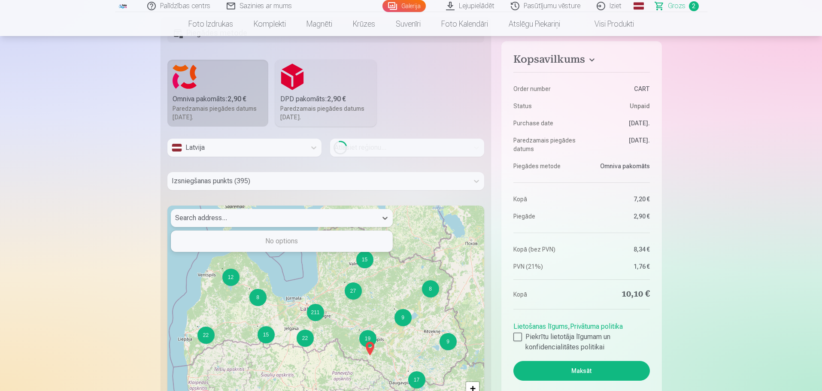
click at [246, 218] on div at bounding box center [274, 218] width 198 height 12
type input "******"
click at [233, 245] on div "Sabile, Talsu novads, LV-3294, Latvia" at bounding box center [281, 241] width 221 height 17
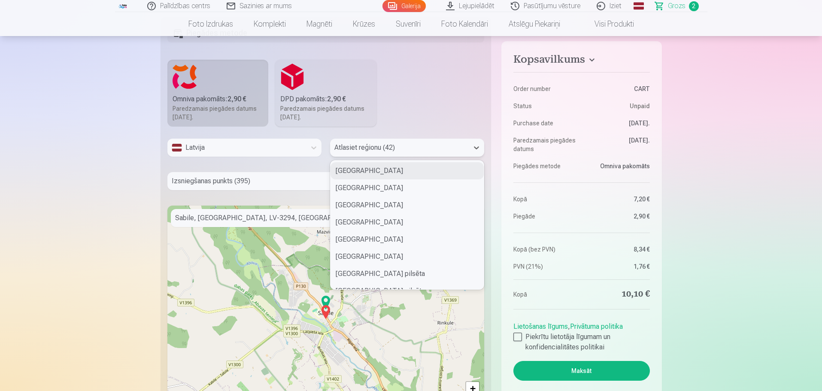
click at [465, 151] on div "Atlasiet reģionu (42)" at bounding box center [399, 148] width 139 height 18
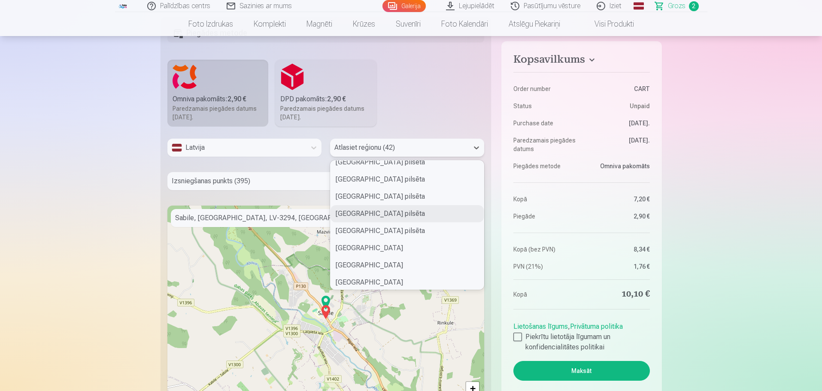
scroll to position [172, 0]
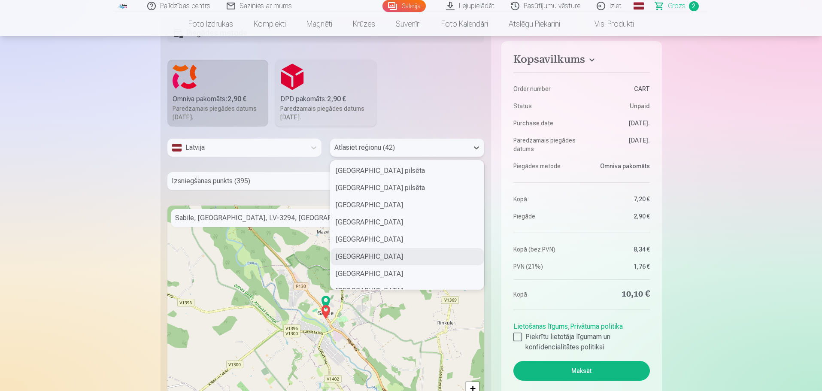
click at [368, 252] on div "Talsu novads" at bounding box center [406, 256] width 153 height 17
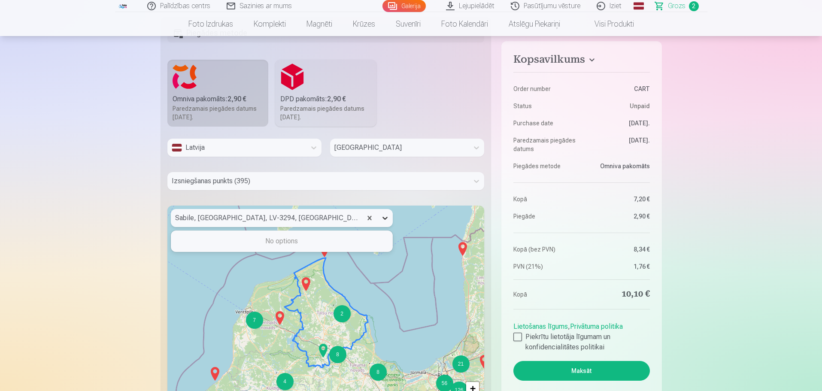
click at [385, 221] on icon at bounding box center [385, 218] width 9 height 9
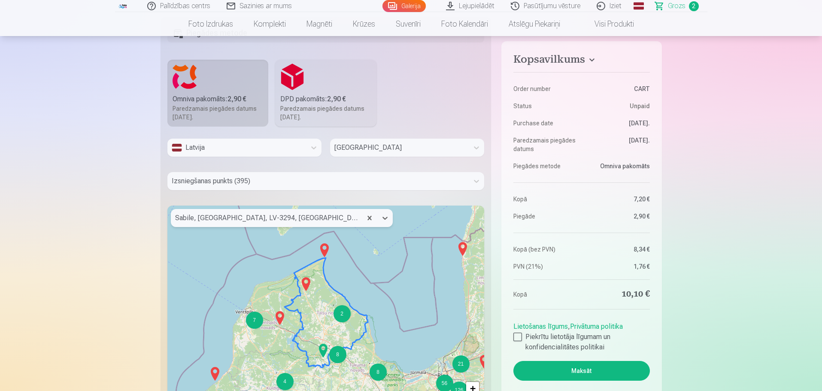
click at [297, 217] on div at bounding box center [266, 218] width 182 height 12
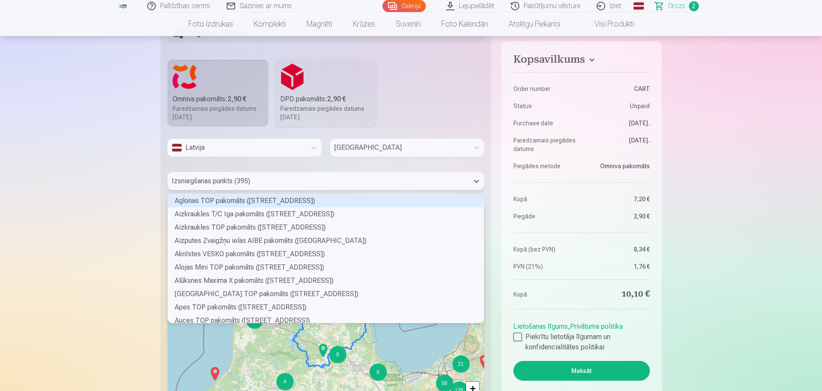
click at [297, 179] on div at bounding box center [318, 181] width 293 height 12
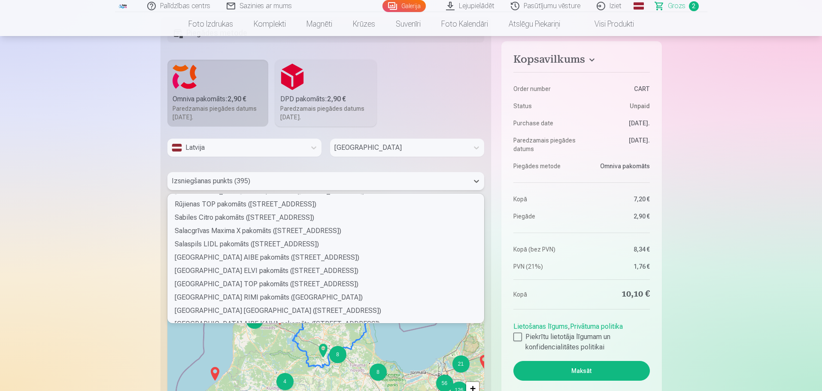
scroll to position [4118, 0]
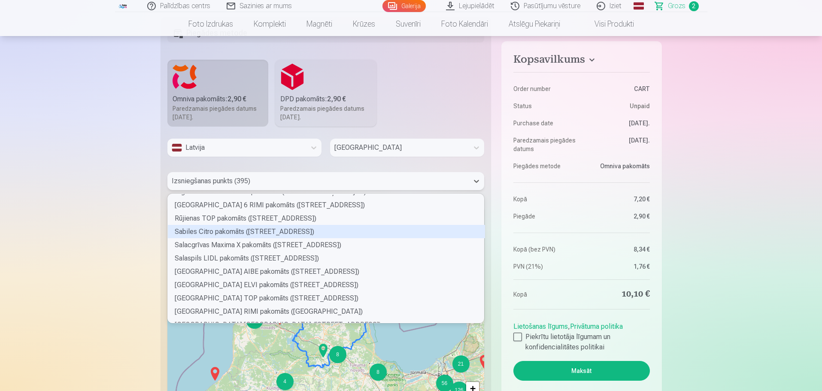
click at [253, 230] on div "Sabiles Citro pakomāts (Ventspils iela 9)" at bounding box center [326, 231] width 317 height 13
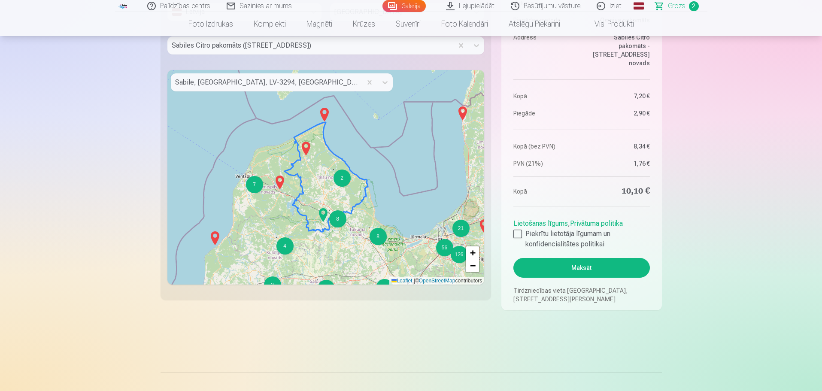
scroll to position [686, 0]
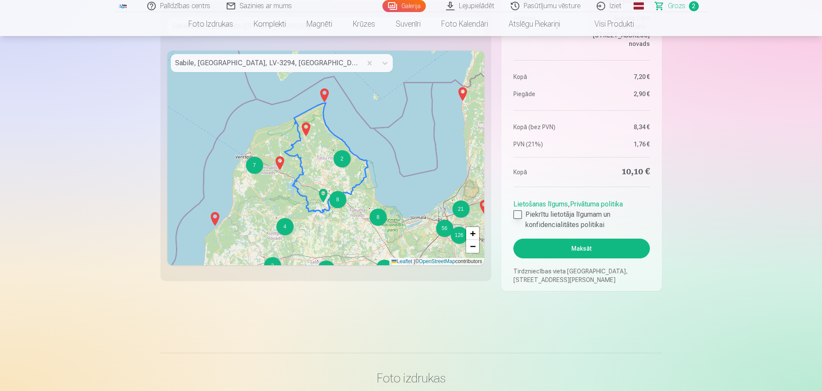
click at [515, 215] on div at bounding box center [517, 214] width 9 height 9
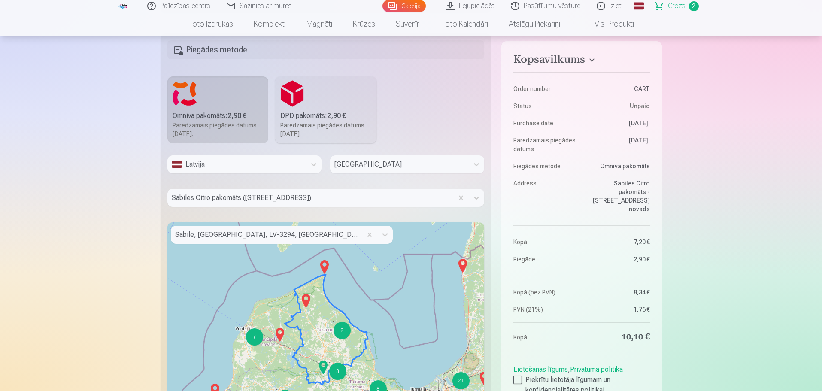
scroll to position [429, 0]
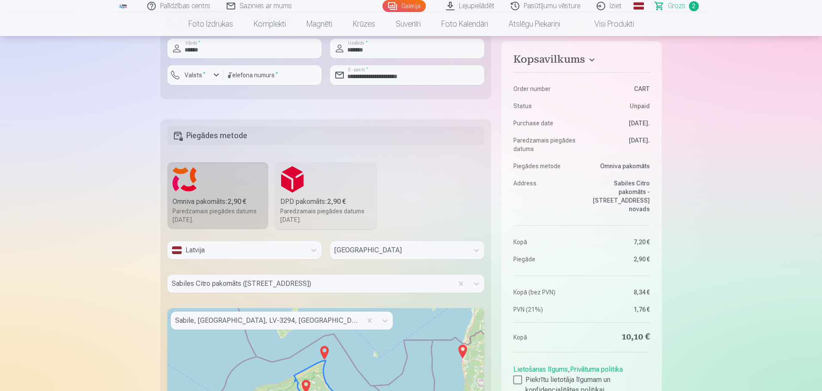
click at [587, 60] on h4 "Kopsavilkums" at bounding box center [581, 60] width 136 height 15
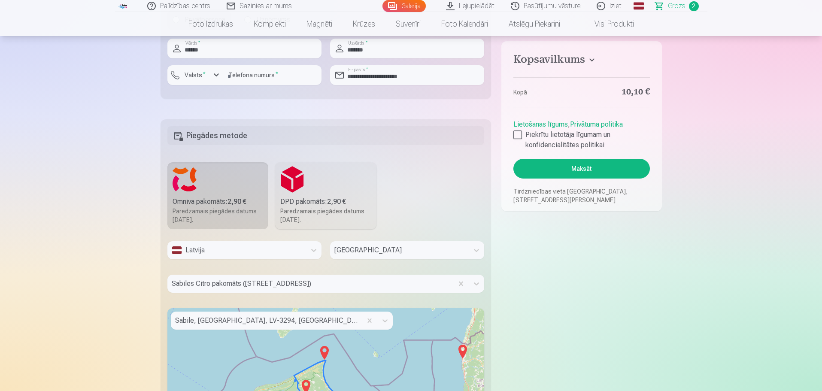
click at [587, 60] on h4 "Kopsavilkums" at bounding box center [581, 60] width 136 height 15
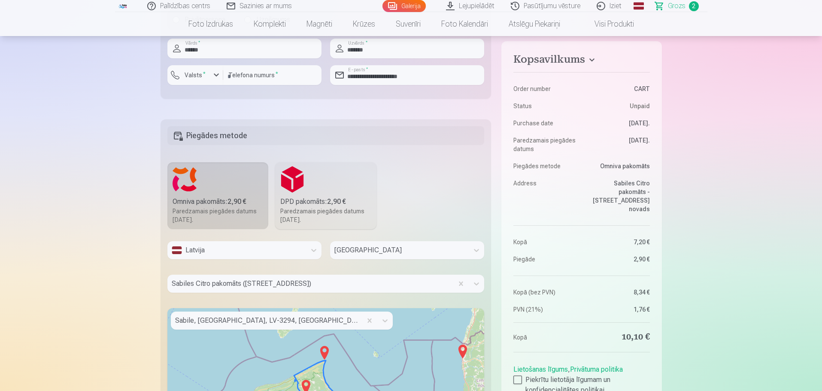
scroll to position [601, 0]
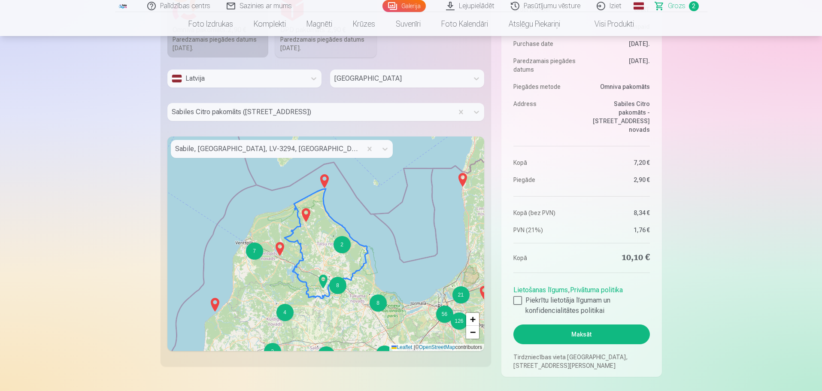
click at [596, 336] on button "Maksāt" at bounding box center [581, 334] width 136 height 20
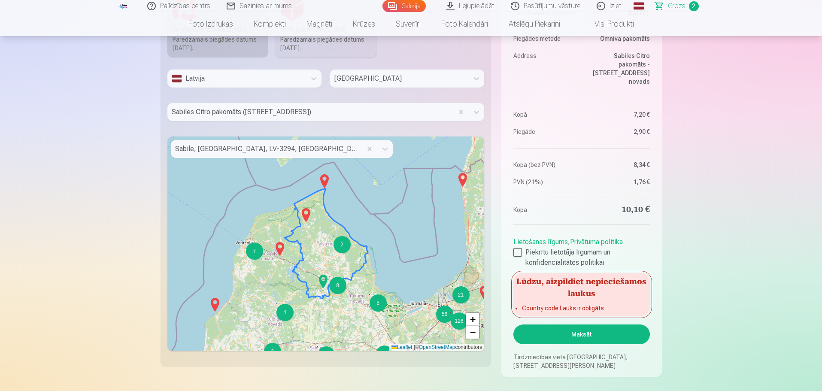
scroll to position [558, 0]
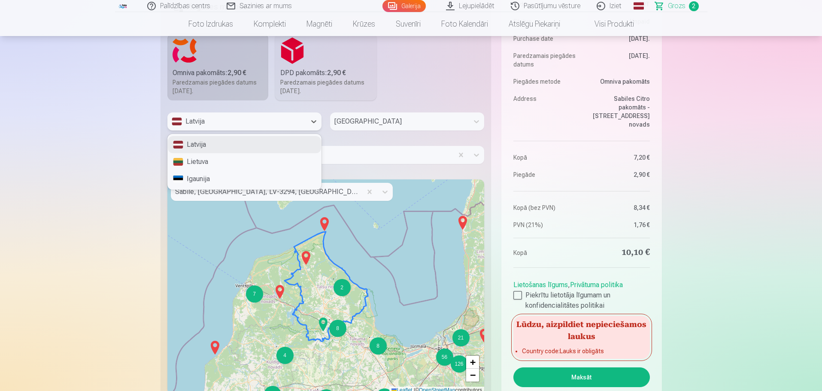
click at [304, 126] on div "Latvija" at bounding box center [236, 121] width 139 height 18
click at [253, 149] on div "Latvija" at bounding box center [244, 144] width 153 height 17
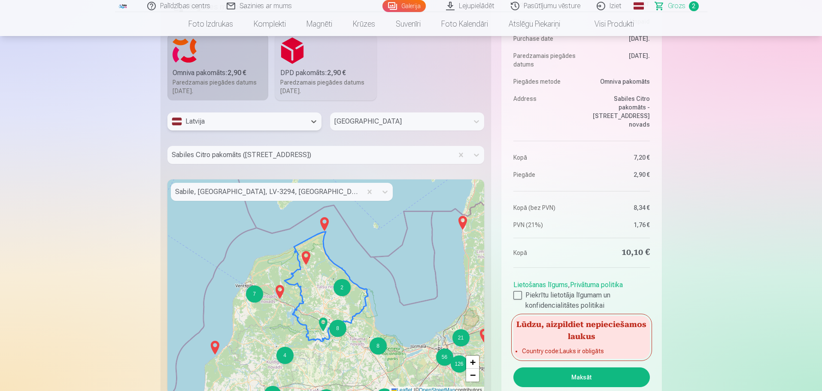
click at [326, 154] on div at bounding box center [311, 155] width 278 height 12
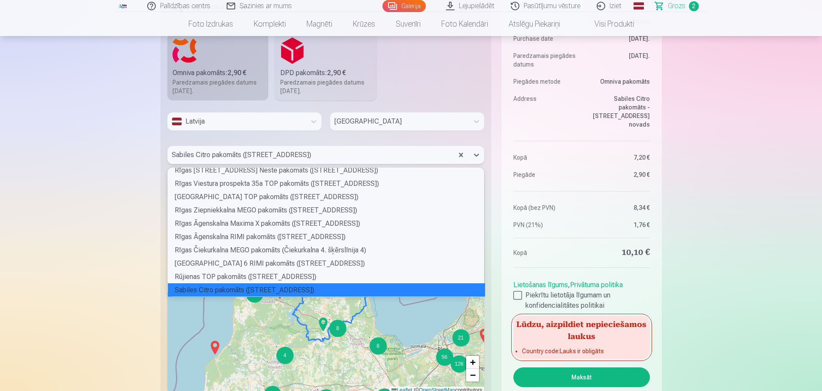
scroll to position [127, 314]
click at [267, 290] on div "Sabiles Citro pakomāts (Ventspils iela 9)" at bounding box center [326, 289] width 317 height 13
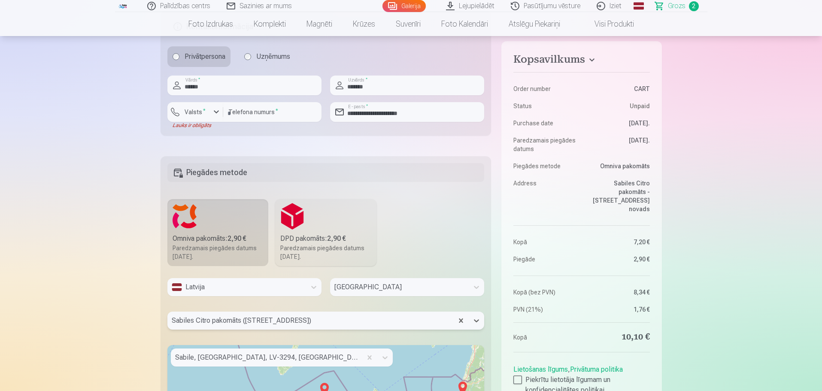
scroll to position [386, 0]
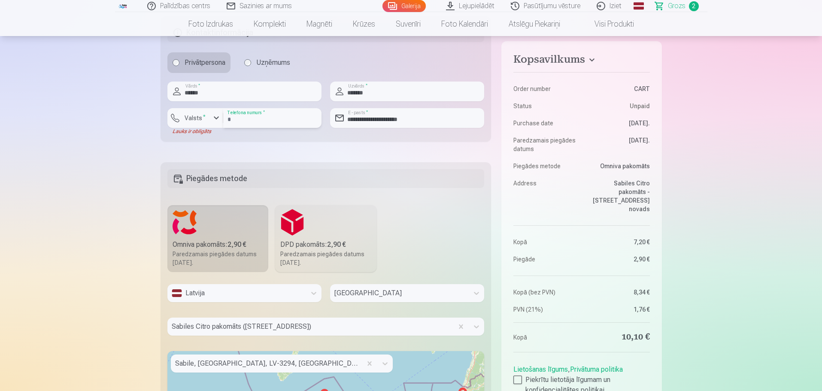
click at [226, 118] on input "********" at bounding box center [272, 118] width 98 height 20
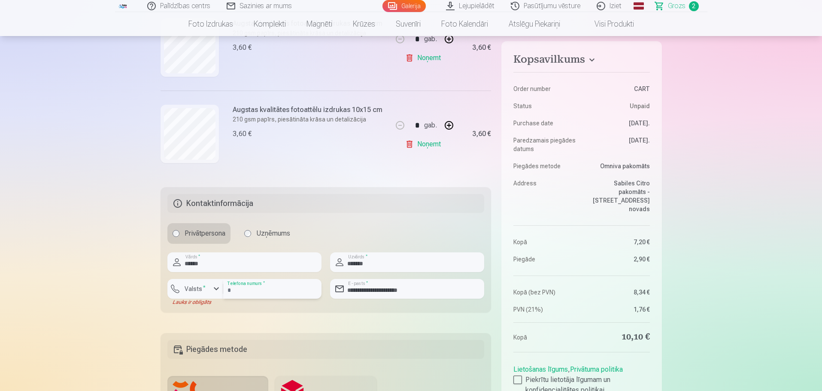
scroll to position [257, 0]
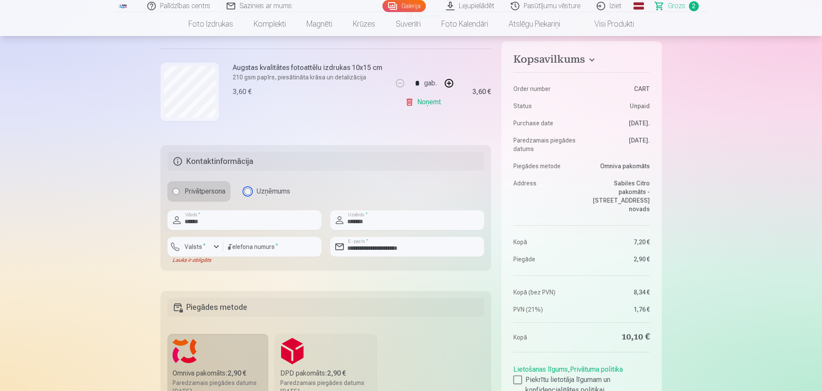
click at [246, 194] on label "Uzņēmums" at bounding box center [267, 191] width 56 height 21
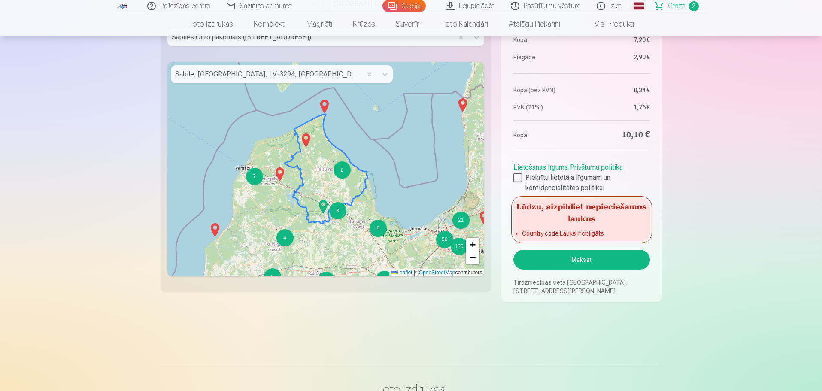
scroll to position [643, 0]
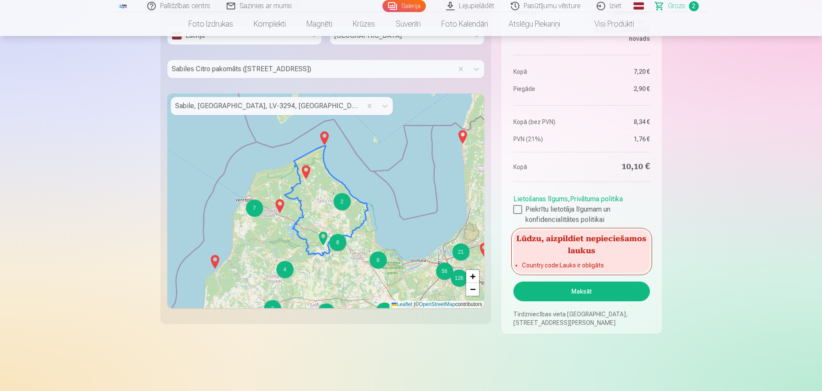
click at [585, 294] on button "Maksāt" at bounding box center [581, 291] width 136 height 20
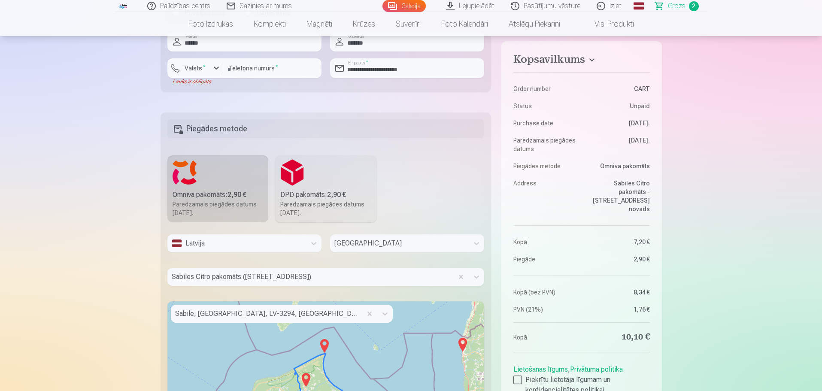
scroll to position [429, 0]
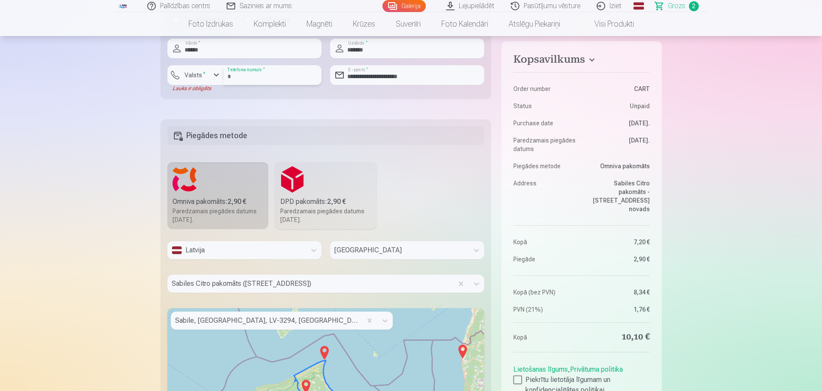
click at [236, 74] on input "**********" at bounding box center [272, 75] width 98 height 20
click at [230, 73] on input "**********" at bounding box center [272, 75] width 98 height 20
click at [228, 76] on input "**********" at bounding box center [272, 75] width 98 height 20
click at [214, 75] on div "button" at bounding box center [216, 75] width 10 height 10
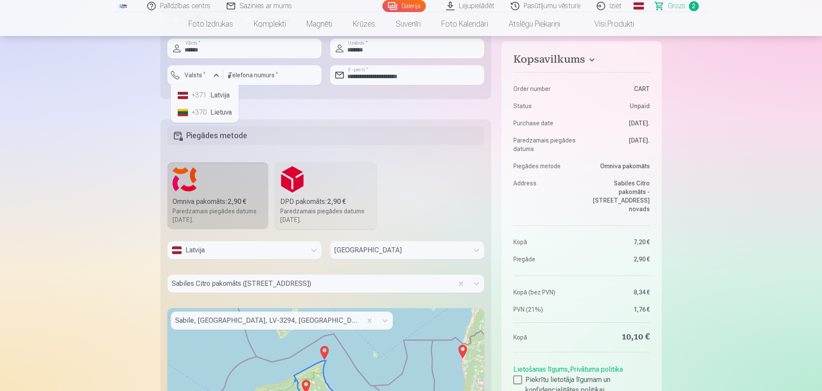
click at [217, 97] on li "+371 Latvija" at bounding box center [204, 95] width 61 height 17
click at [239, 76] on input "**********" at bounding box center [272, 75] width 98 height 20
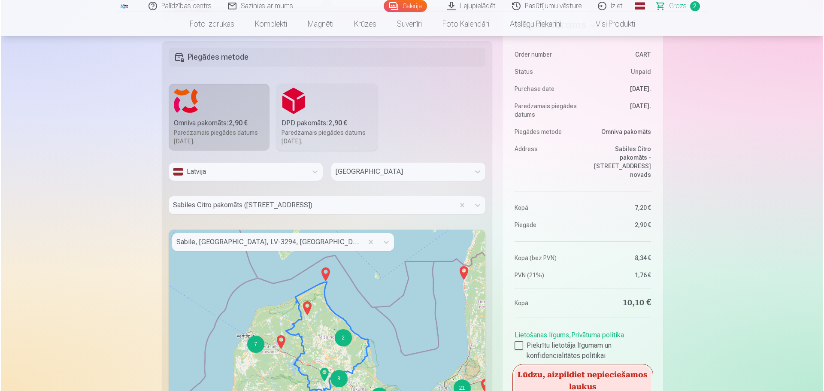
scroll to position [601, 0]
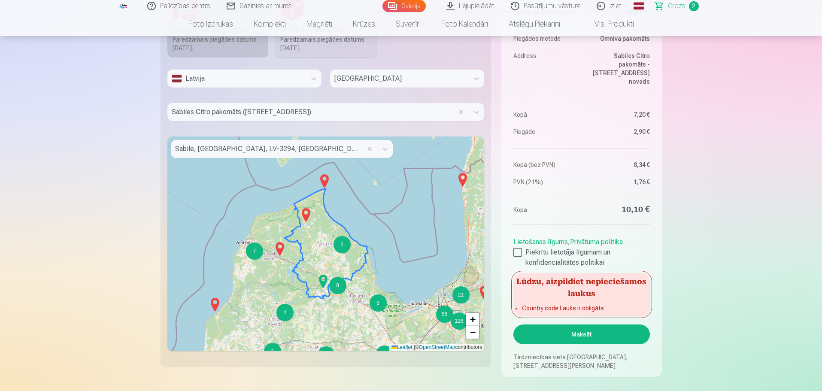
type input "********"
click at [571, 334] on button "Maksāt" at bounding box center [581, 334] width 136 height 20
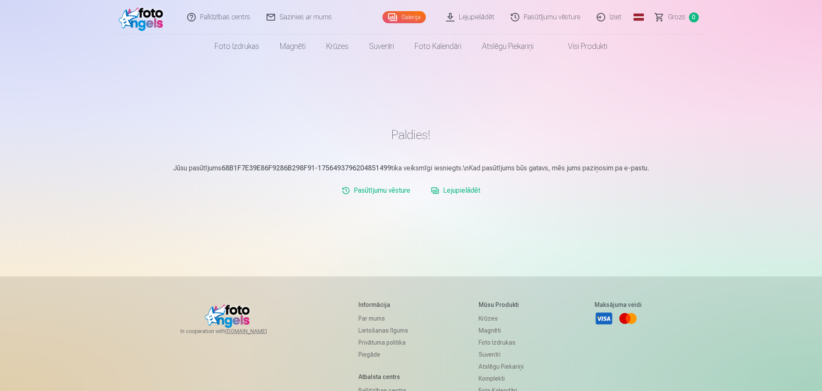
click at [416, 12] on link "Galerija" at bounding box center [403, 17] width 43 height 12
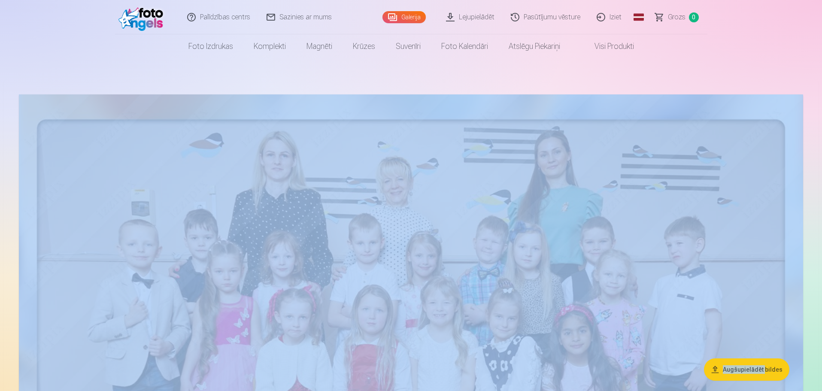
click at [614, 216] on img at bounding box center [411, 364] width 784 height 540
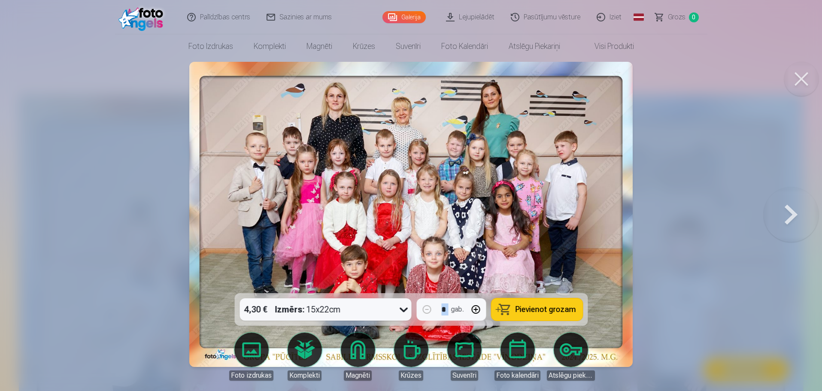
click at [614, 216] on img at bounding box center [410, 214] width 443 height 305
click at [614, 216] on img at bounding box center [411, 214] width 443 height 305
click at [671, 280] on div at bounding box center [412, 195] width 824 height 391
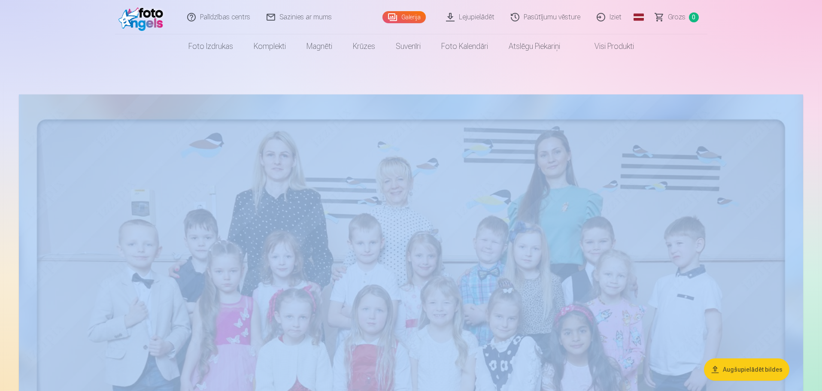
click at [588, 203] on img at bounding box center [411, 364] width 784 height 540
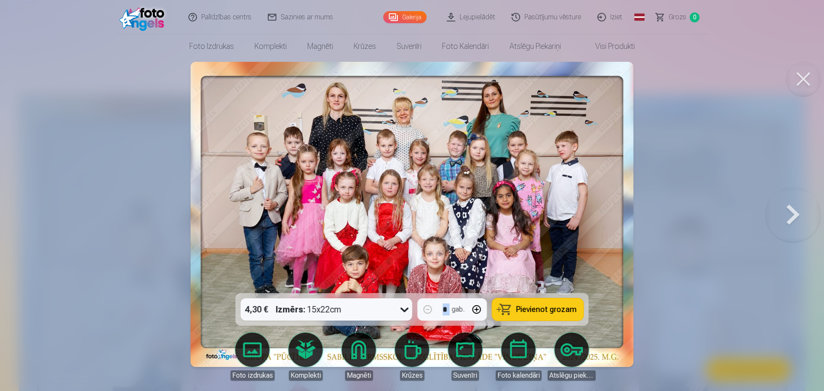
click at [587, 204] on img at bounding box center [411, 214] width 443 height 305
click at [652, 210] on div at bounding box center [412, 195] width 824 height 391
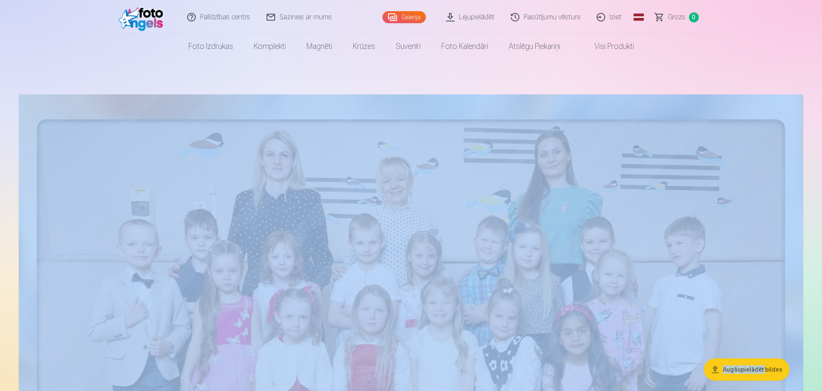
drag, startPoint x: 677, startPoint y: 66, endPoint x: 680, endPoint y: 70, distance: 4.9
click at [595, 242] on img at bounding box center [411, 364] width 784 height 540
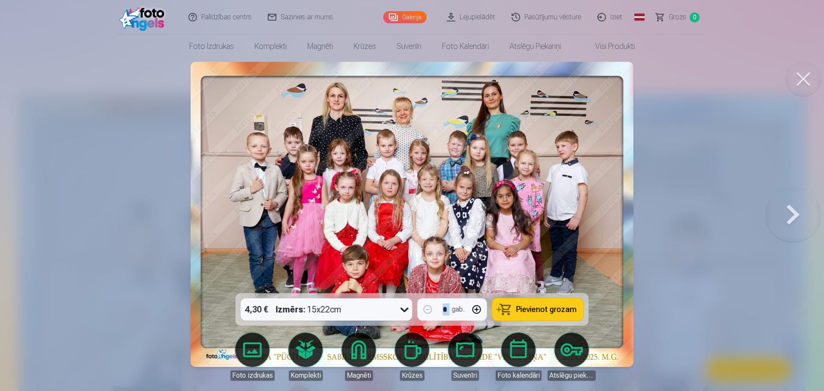
click at [779, 220] on button at bounding box center [792, 214] width 55 height 140
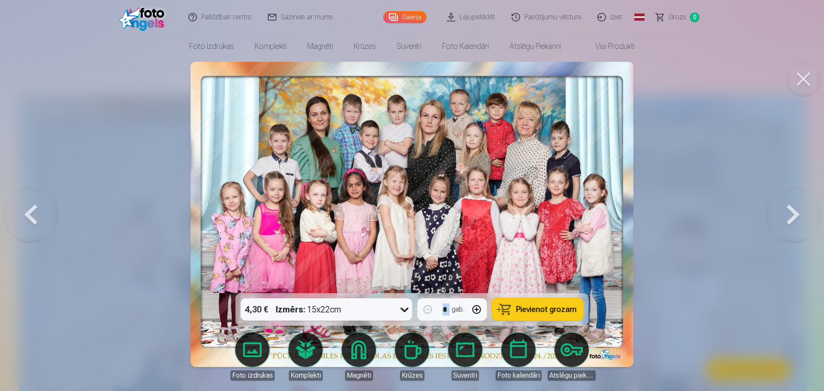
click at [776, 222] on button at bounding box center [792, 214] width 55 height 140
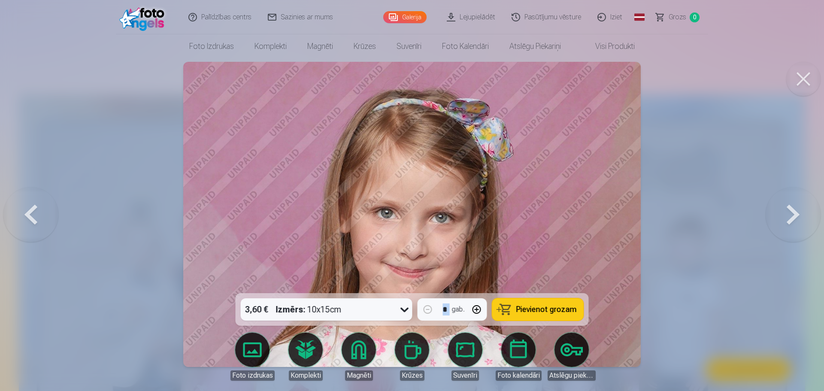
click at [776, 222] on button at bounding box center [792, 214] width 55 height 140
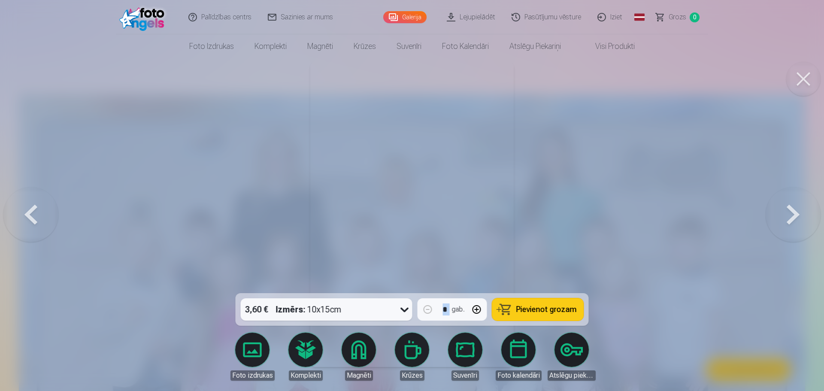
click at [776, 222] on button at bounding box center [792, 214] width 55 height 140
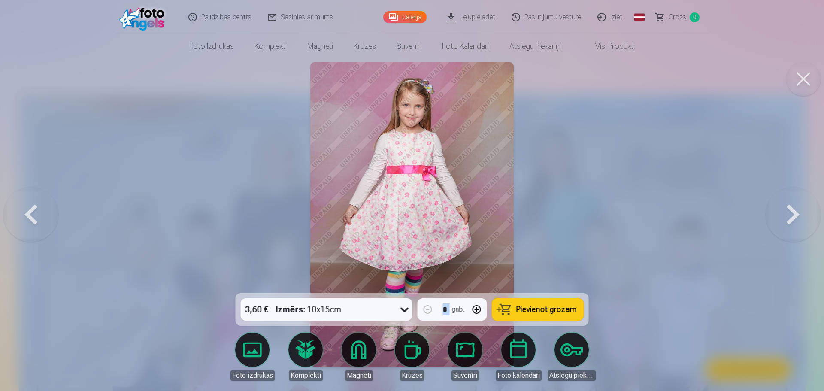
click at [776, 222] on button at bounding box center [792, 214] width 55 height 140
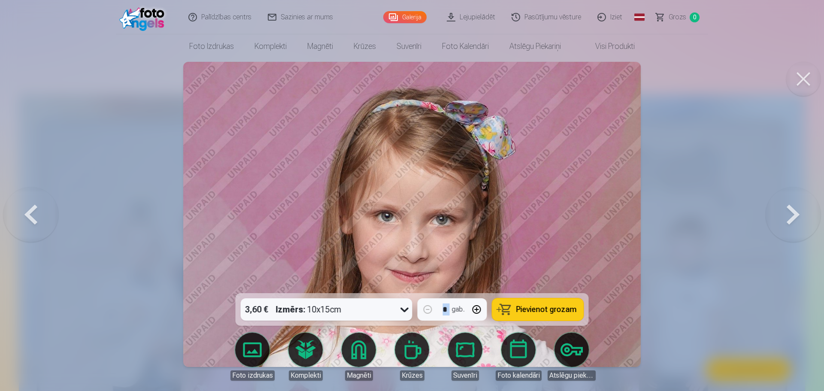
click at [776, 222] on button at bounding box center [792, 214] width 55 height 140
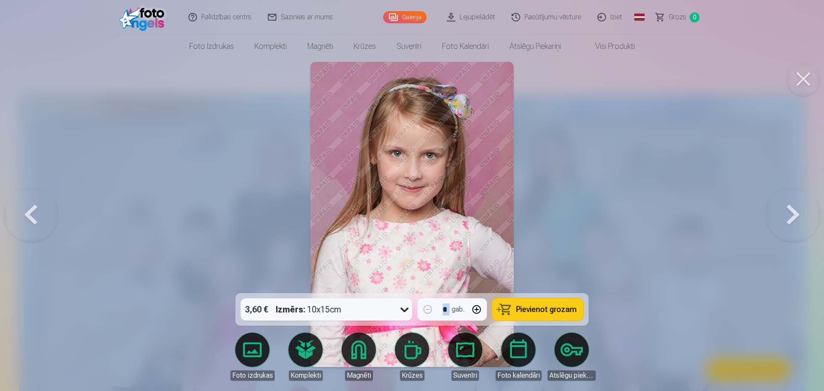
click at [776, 222] on button at bounding box center [792, 214] width 55 height 140
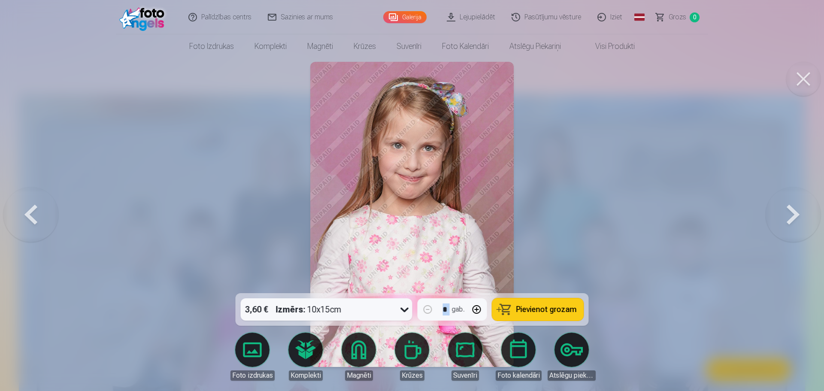
click at [776, 222] on button at bounding box center [792, 214] width 55 height 140
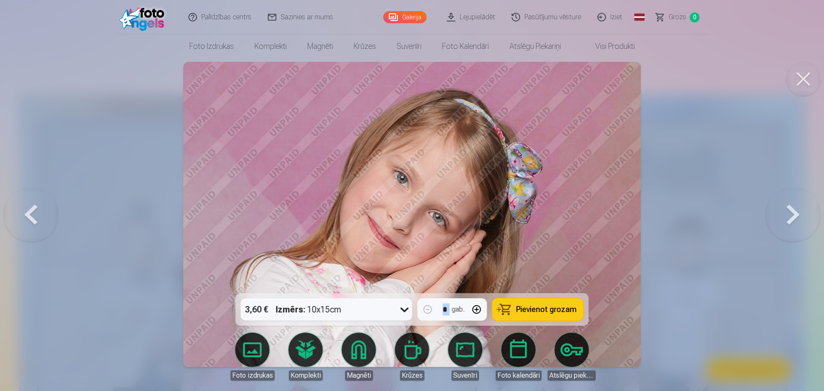
click at [594, 346] on div "Atslēgu piekariņi" at bounding box center [571, 356] width 48 height 48
click at [613, 346] on img at bounding box center [412, 214] width 458 height 305
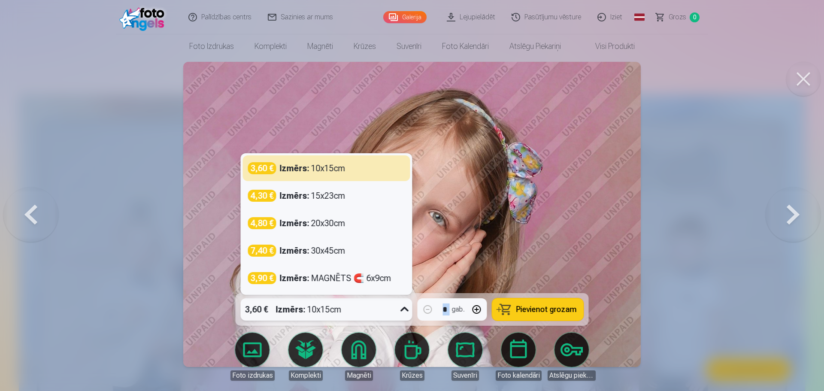
click at [405, 309] on icon at bounding box center [405, 309] width 14 height 14
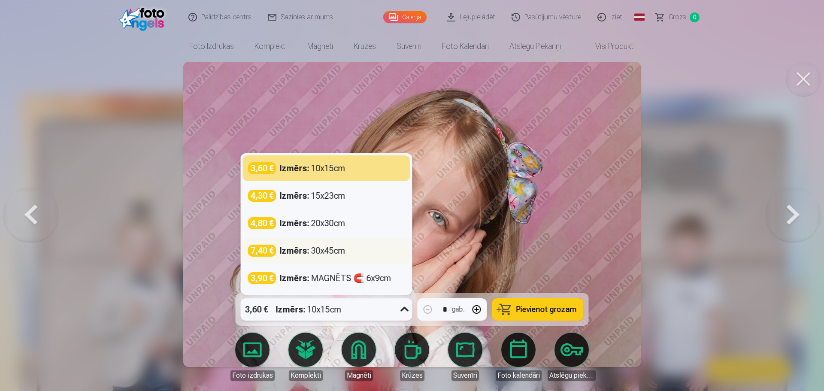
click at [317, 253] on div "Izmērs : 30x45cm" at bounding box center [313, 251] width 66 height 12
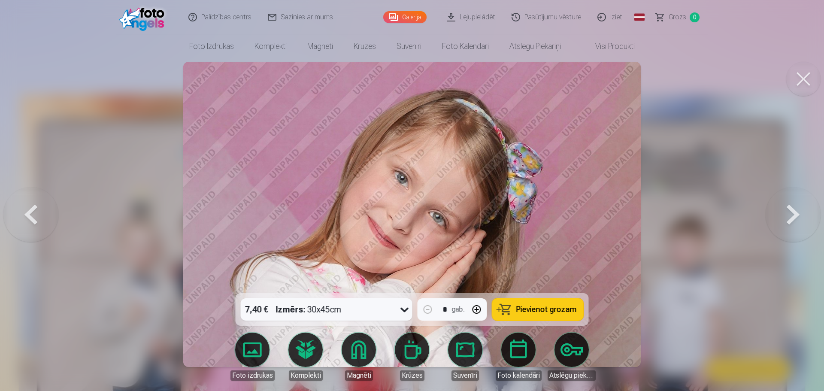
click at [625, 76] on img at bounding box center [412, 214] width 458 height 305
click at [592, 142] on img at bounding box center [412, 214] width 458 height 305
click at [590, 142] on img at bounding box center [412, 214] width 458 height 305
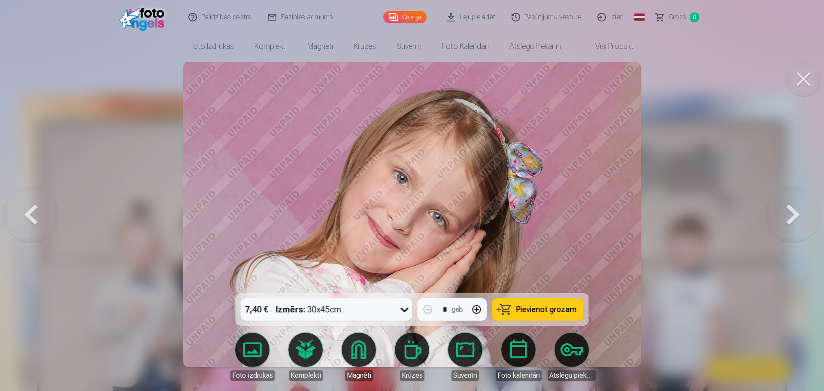
click at [432, 208] on img at bounding box center [412, 214] width 458 height 305
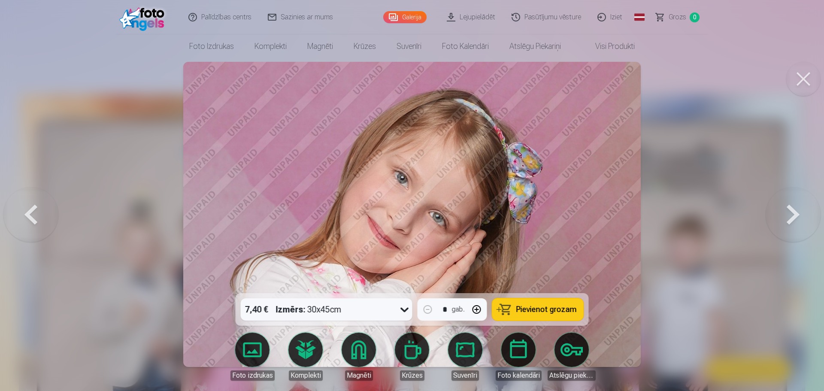
drag, startPoint x: 131, startPoint y: 129, endPoint x: 124, endPoint y: 136, distance: 9.4
click at [131, 130] on div at bounding box center [412, 195] width 824 height 391
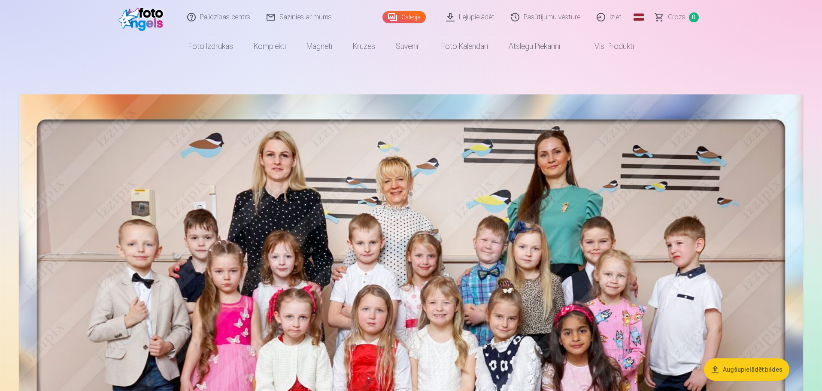
click at [125, 136] on img at bounding box center [411, 364] width 784 height 540
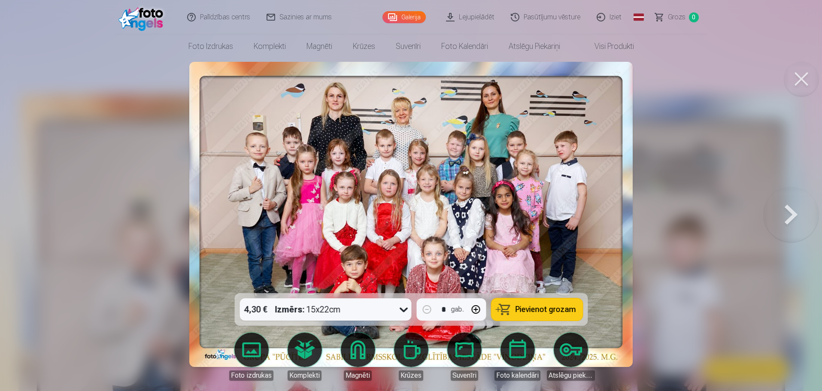
click at [130, 135] on div at bounding box center [411, 195] width 822 height 391
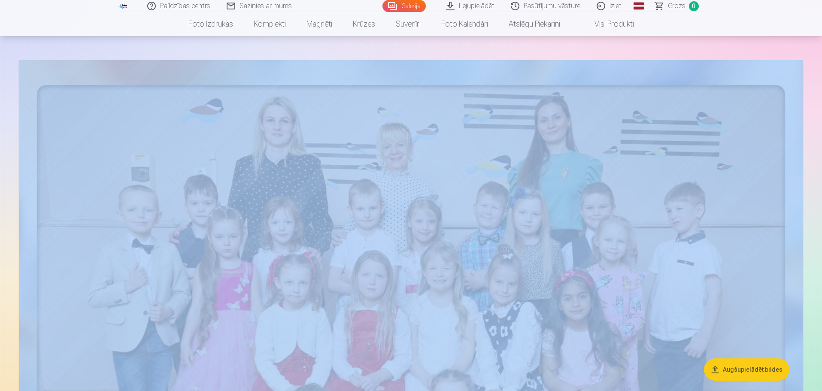
scroll to position [43, 0]
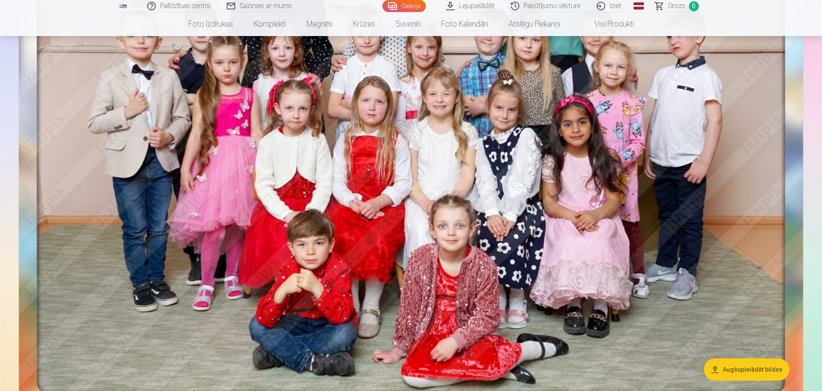
scroll to position [257, 0]
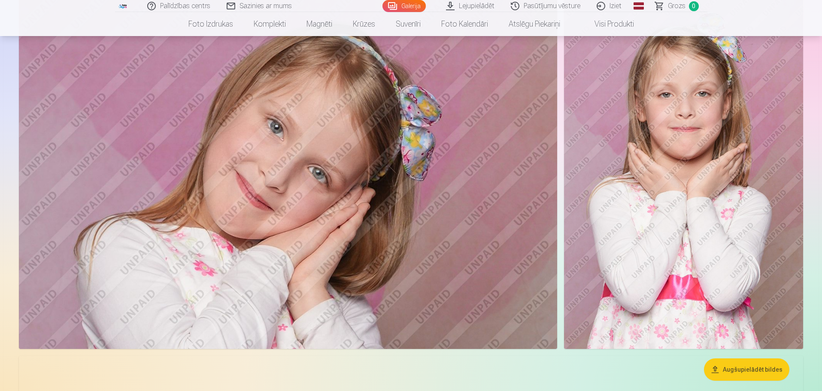
scroll to position [2831, 0]
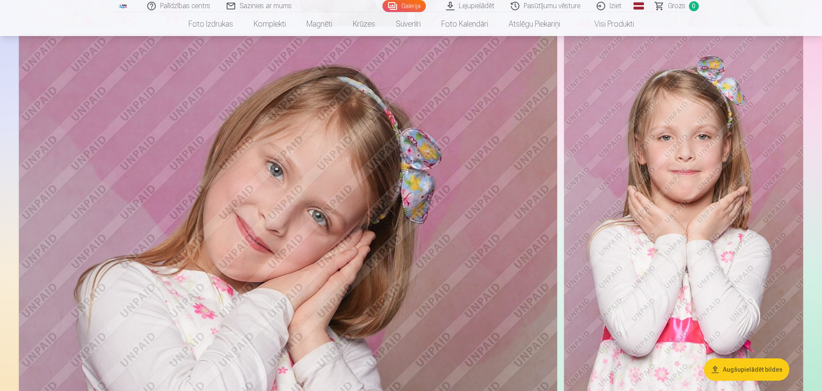
click at [478, 7] on link "Lejupielādēt" at bounding box center [470, 6] width 65 height 12
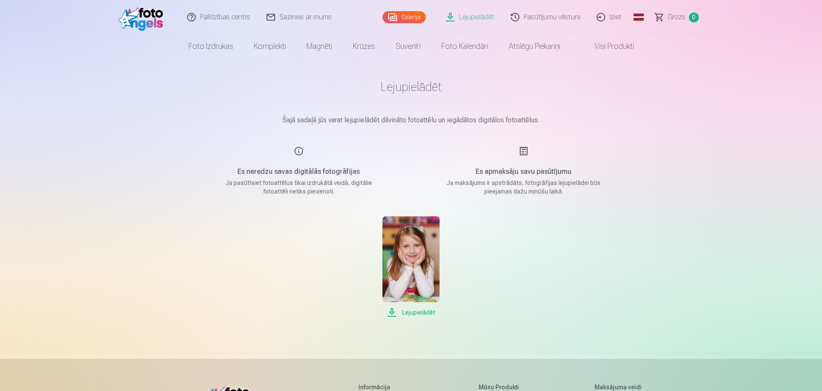
click at [415, 260] on img at bounding box center [410, 259] width 57 height 86
